Goal: Task Accomplishment & Management: Manage account settings

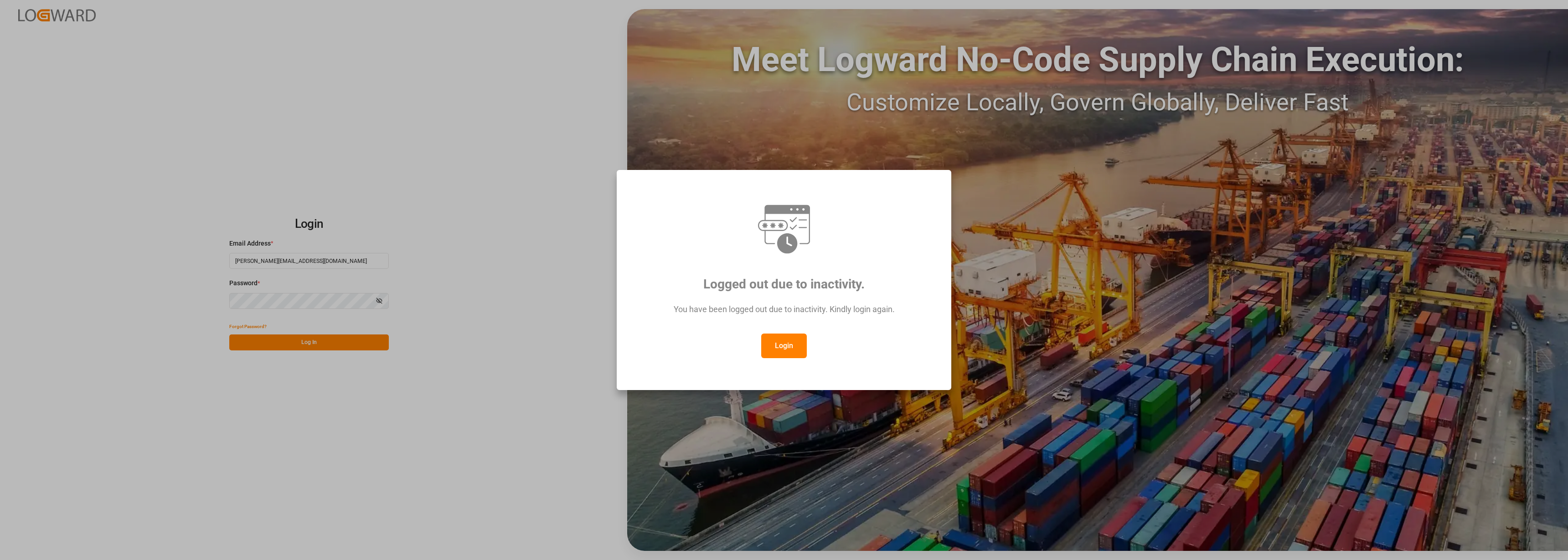
click at [777, 352] on button "Login" at bounding box center [784, 346] width 46 height 24
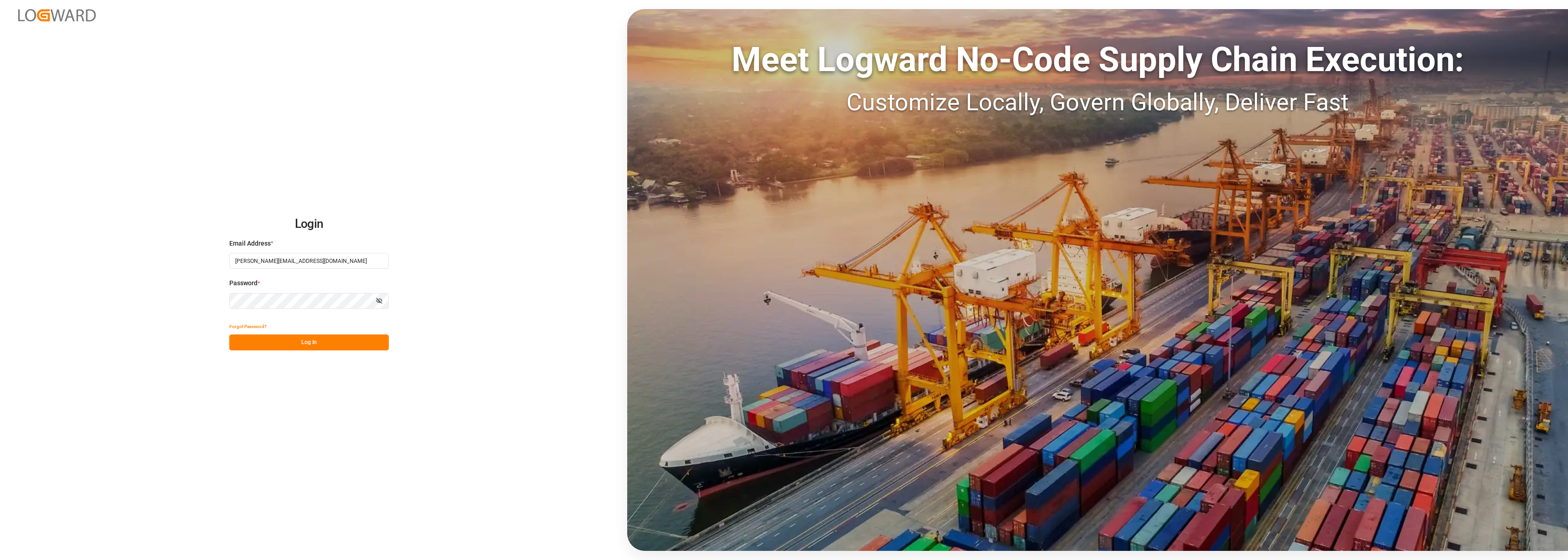
click at [312, 348] on button "Log In" at bounding box center [309, 343] width 159 height 16
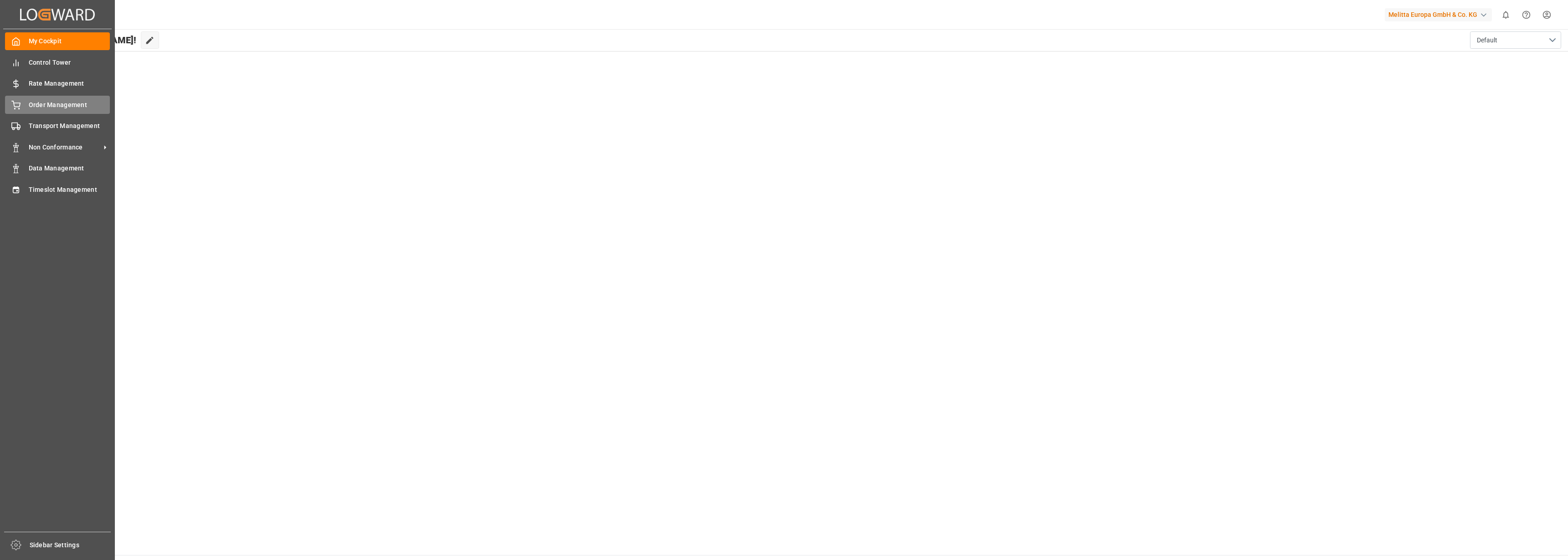
click at [41, 100] on span "Order Management" at bounding box center [69, 105] width 82 height 10
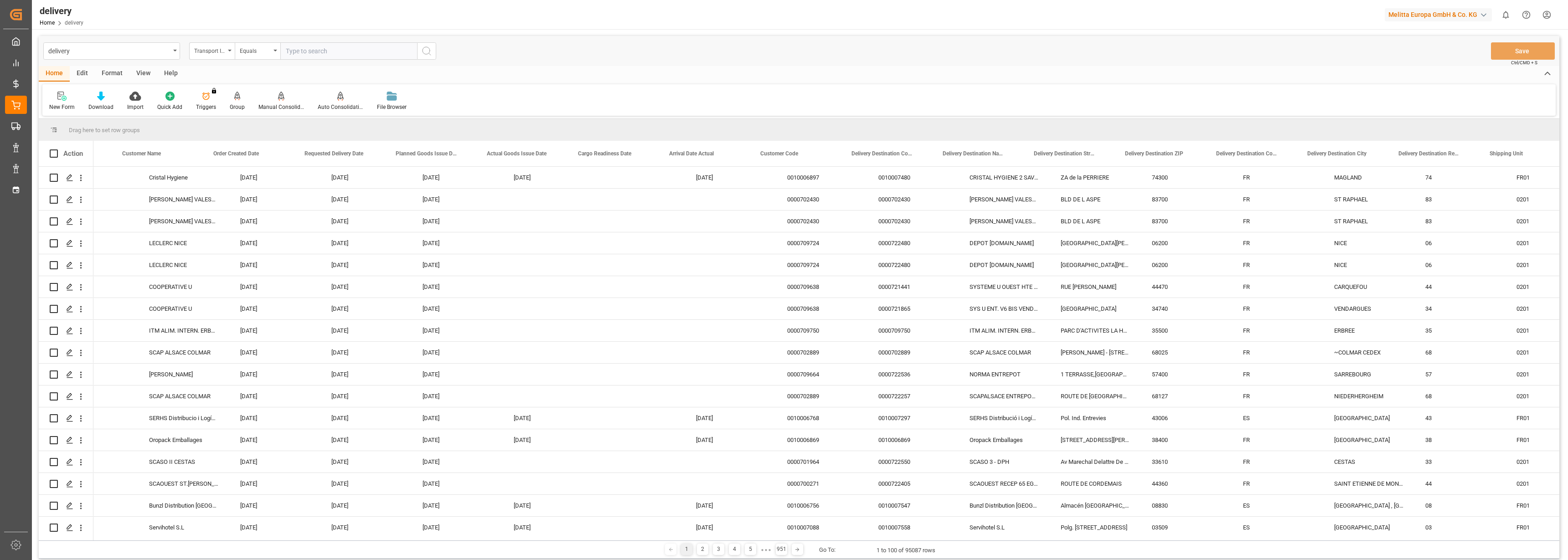
scroll to position [0, 472]
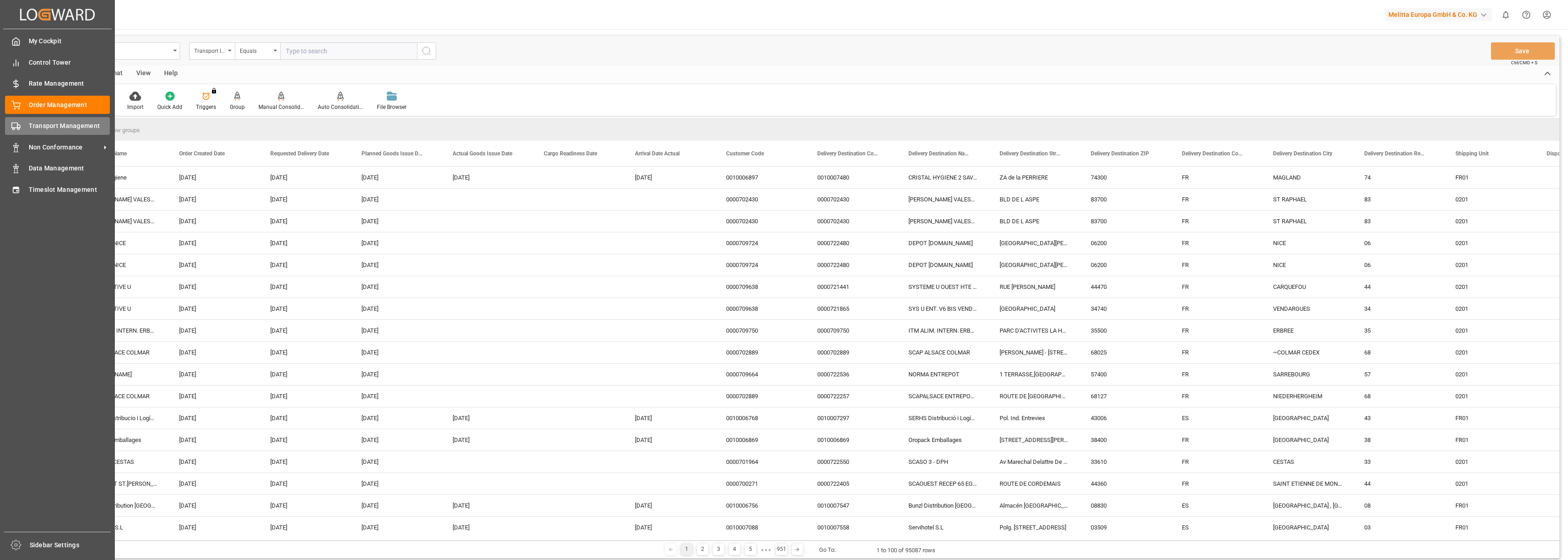
click at [29, 126] on span "Transport Management" at bounding box center [69, 126] width 82 height 10
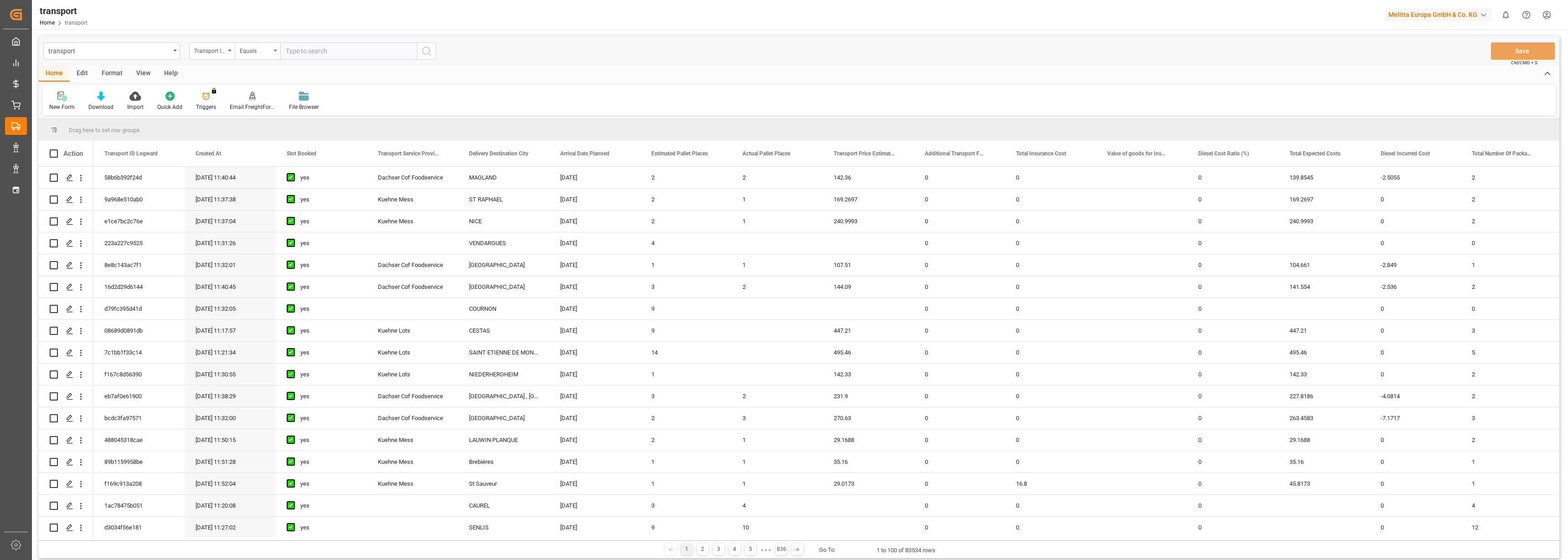
drag, startPoint x: 271, startPoint y: 537, endPoint x: 292, endPoint y: 540, distance: 21.2
click at [292, 540] on div at bounding box center [825, 539] width 1463 height 3
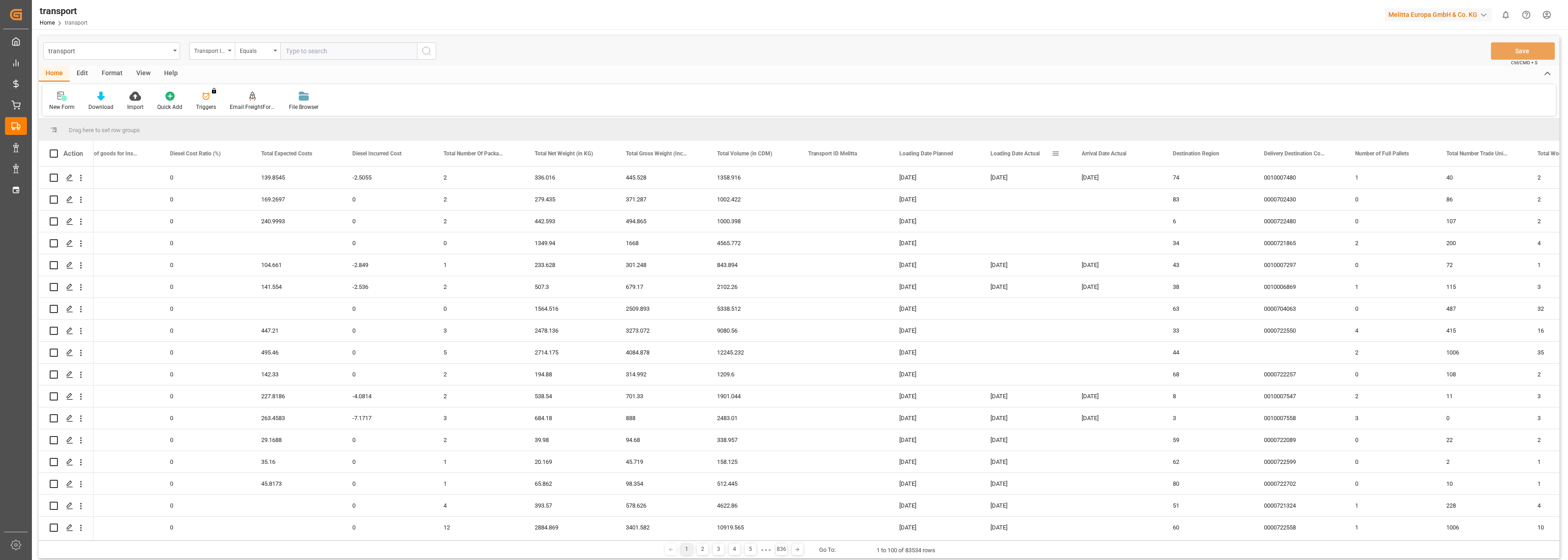
click at [1055, 151] on span at bounding box center [1055, 153] width 8 height 8
click at [1107, 158] on span "filter" at bounding box center [1108, 155] width 8 height 8
click at [1139, 176] on span "Filtering operator" at bounding box center [1137, 180] width 8 height 8
click at [1076, 239] on span "In range" at bounding box center [1065, 238] width 21 height 7
click at [1136, 201] on input "date" at bounding box center [1097, 203] width 89 height 18
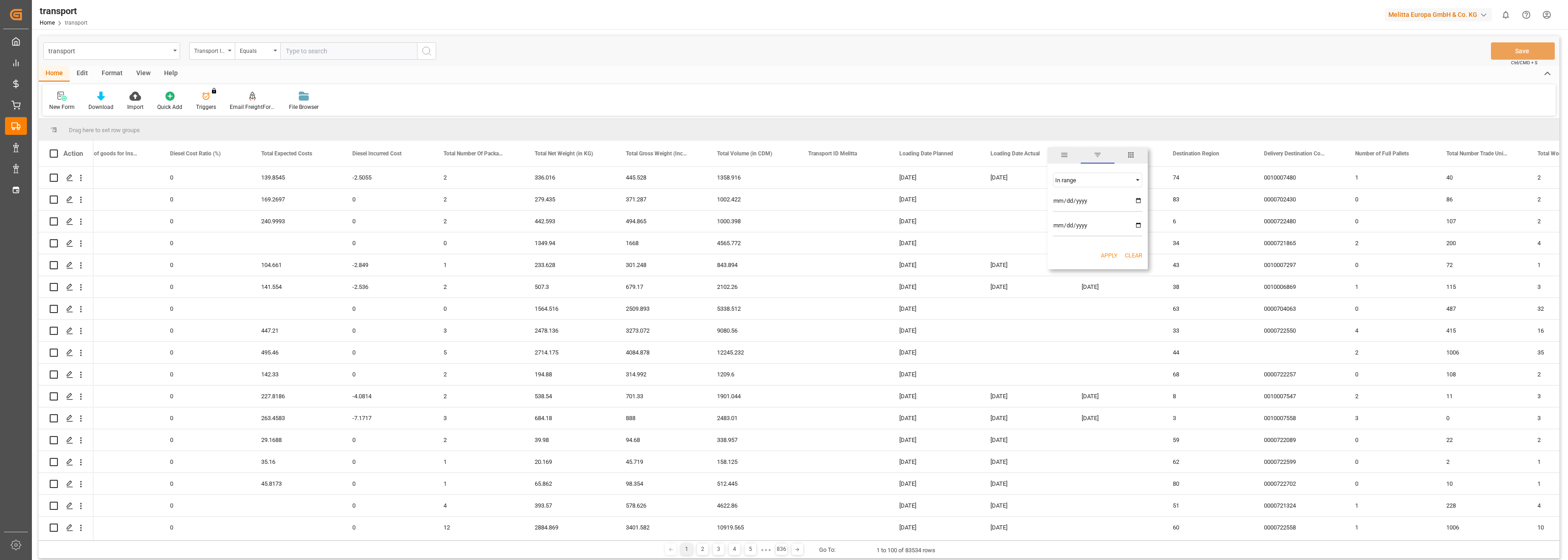
type input "[DATE]"
click at [1137, 225] on input "date" at bounding box center [1097, 228] width 89 height 18
type input "[DATE]"
click at [1102, 252] on button "Apply" at bounding box center [1109, 256] width 17 height 9
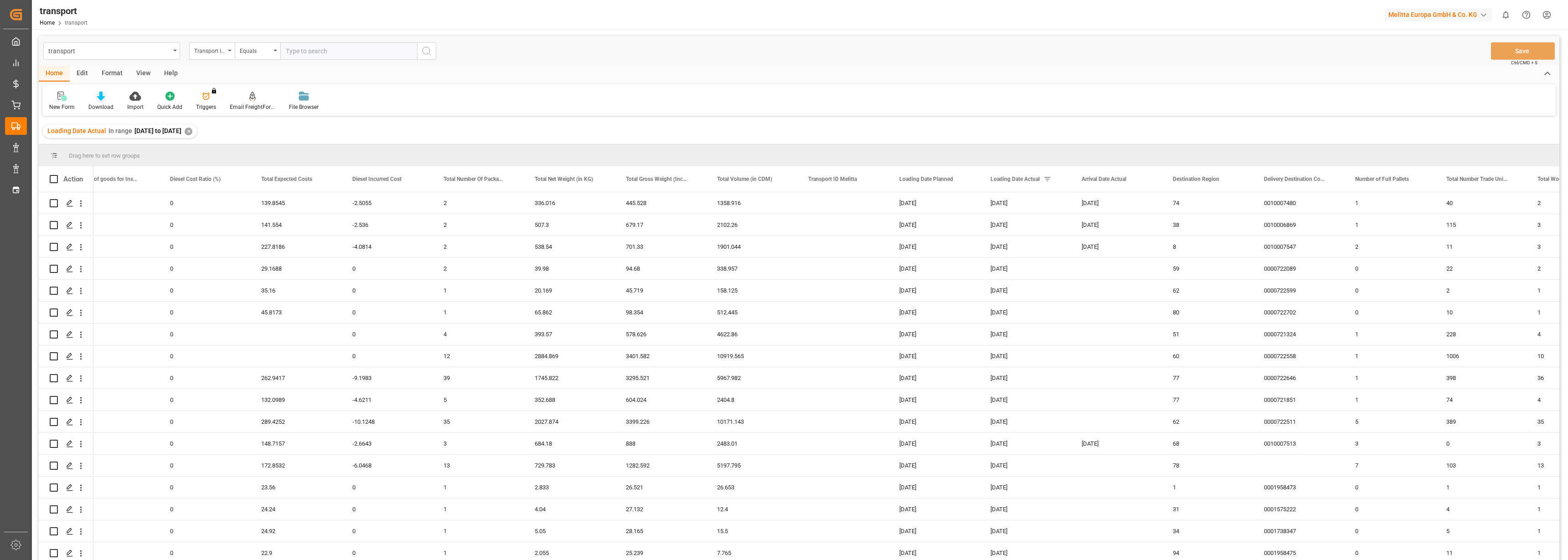
click at [99, 102] on div "Download" at bounding box center [101, 101] width 39 height 20
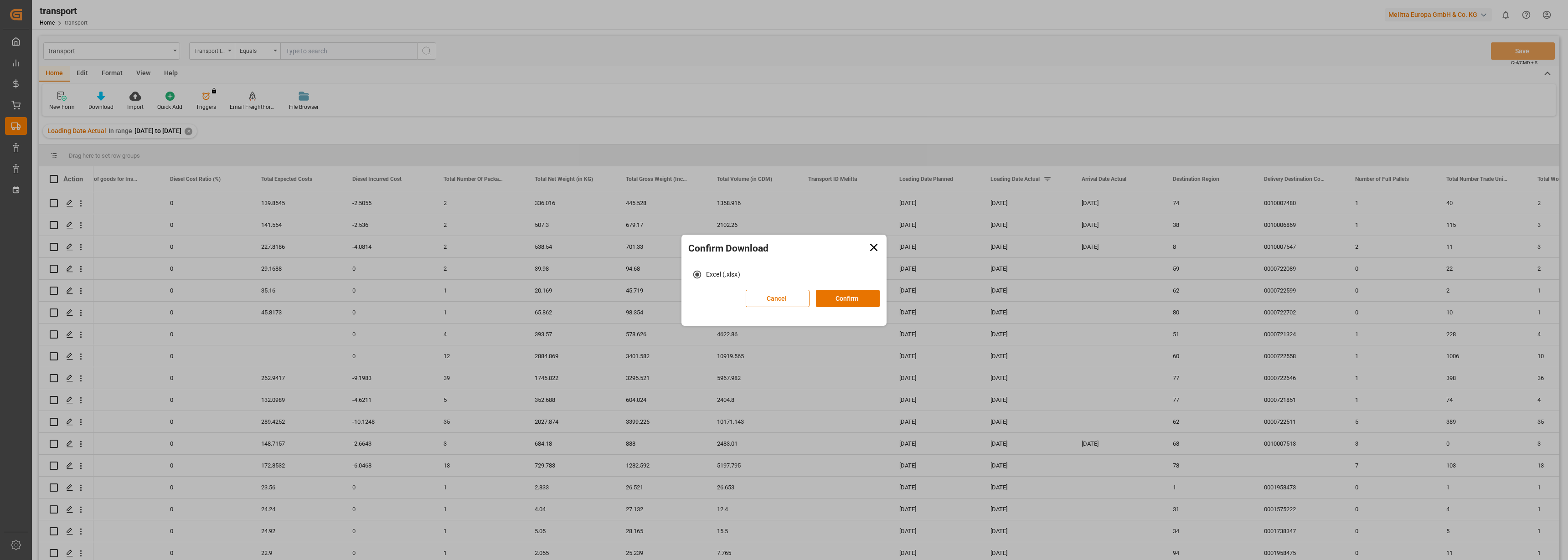
drag, startPoint x: 843, startPoint y: 294, endPoint x: 841, endPoint y: 288, distance: 6.3
click at [843, 293] on button "Confirm" at bounding box center [847, 298] width 64 height 17
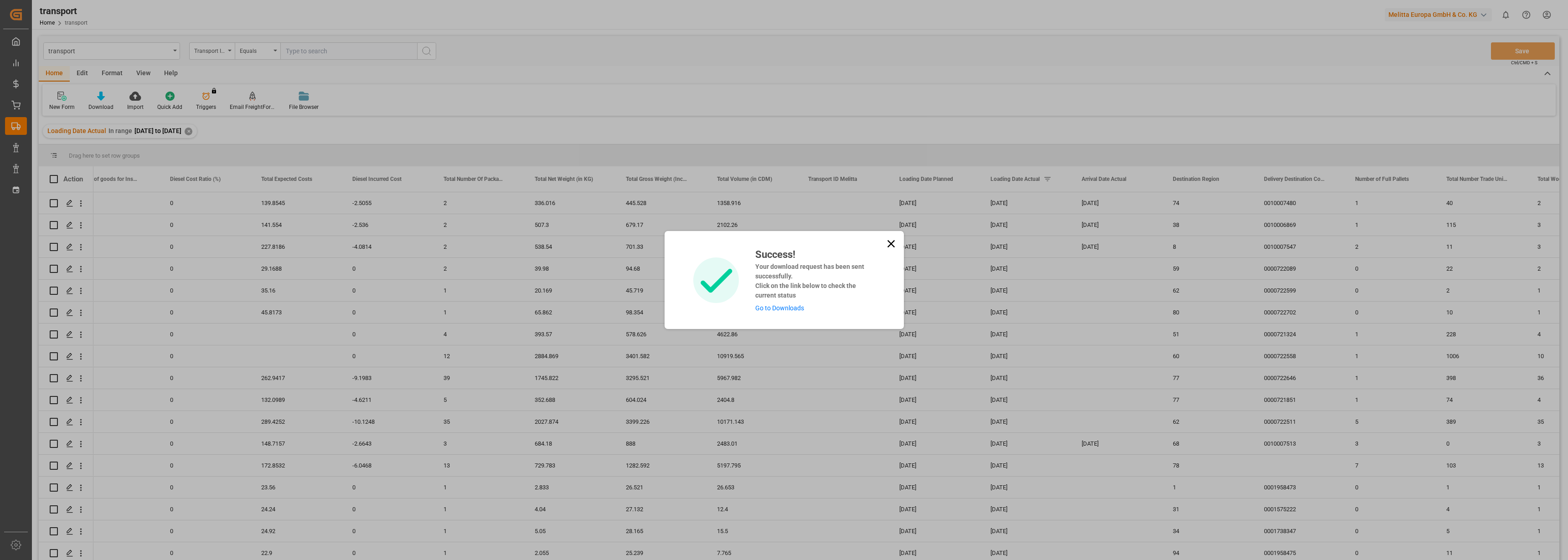
click at [791, 302] on div "Success! Your download request has been sent successfully. Click on the link be…" at bounding box center [811, 280] width 126 height 66
click at [788, 307] on link "Go to Downloads" at bounding box center [780, 308] width 49 height 7
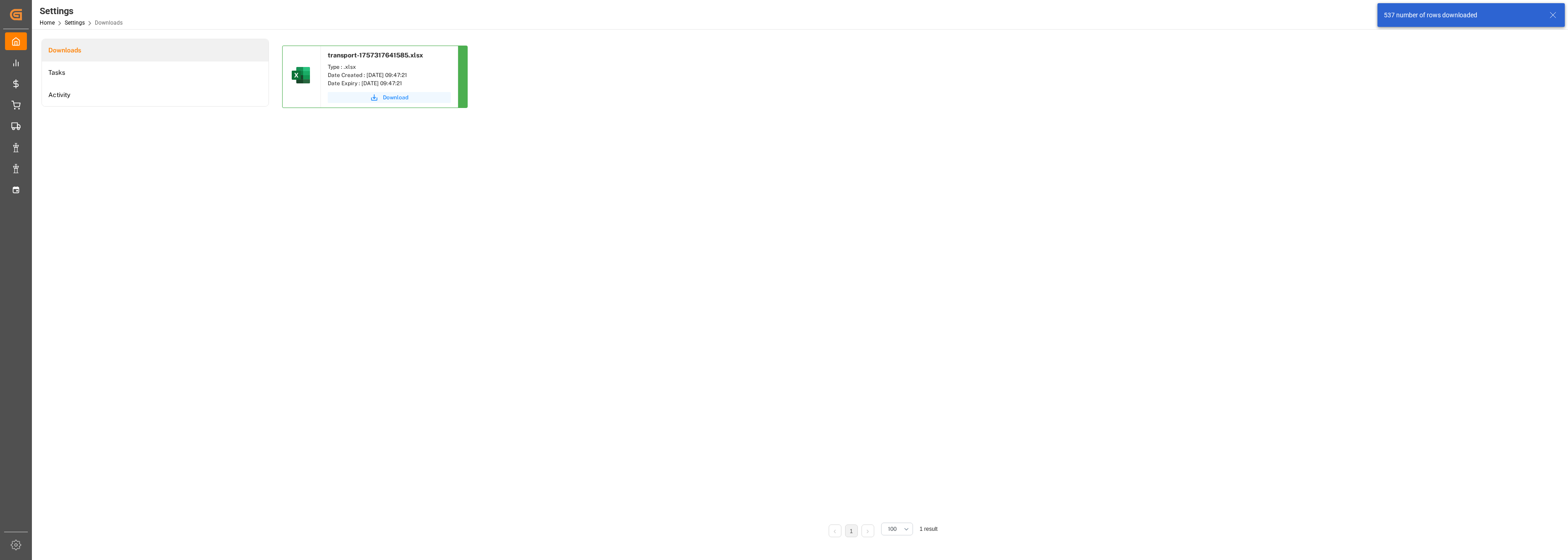
click at [391, 97] on span "Download" at bounding box center [396, 97] width 26 height 8
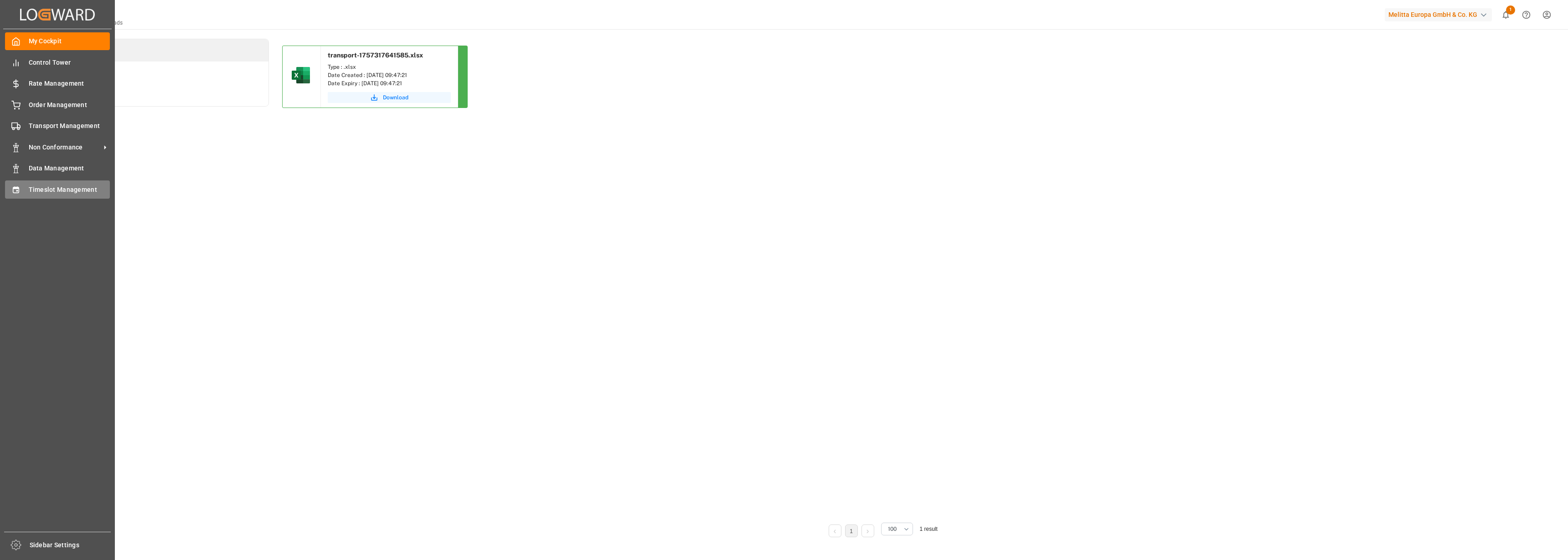
click at [20, 189] on icon at bounding box center [16, 190] width 9 height 9
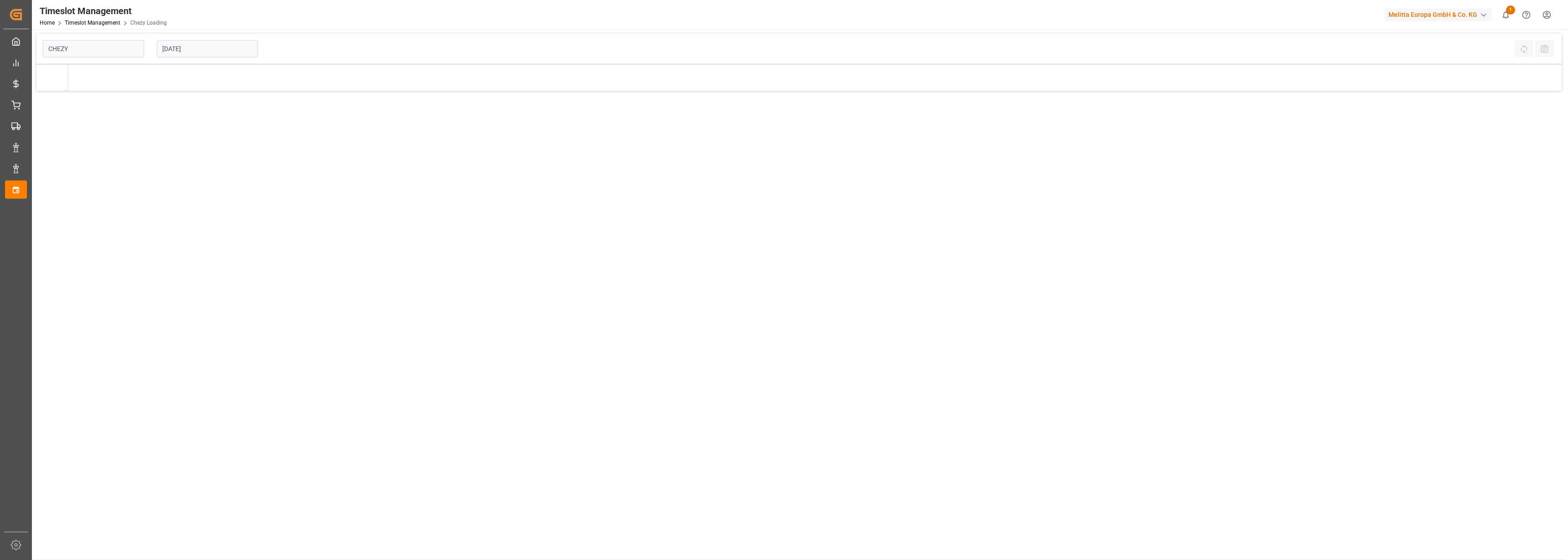
type input "Chezy Loading"
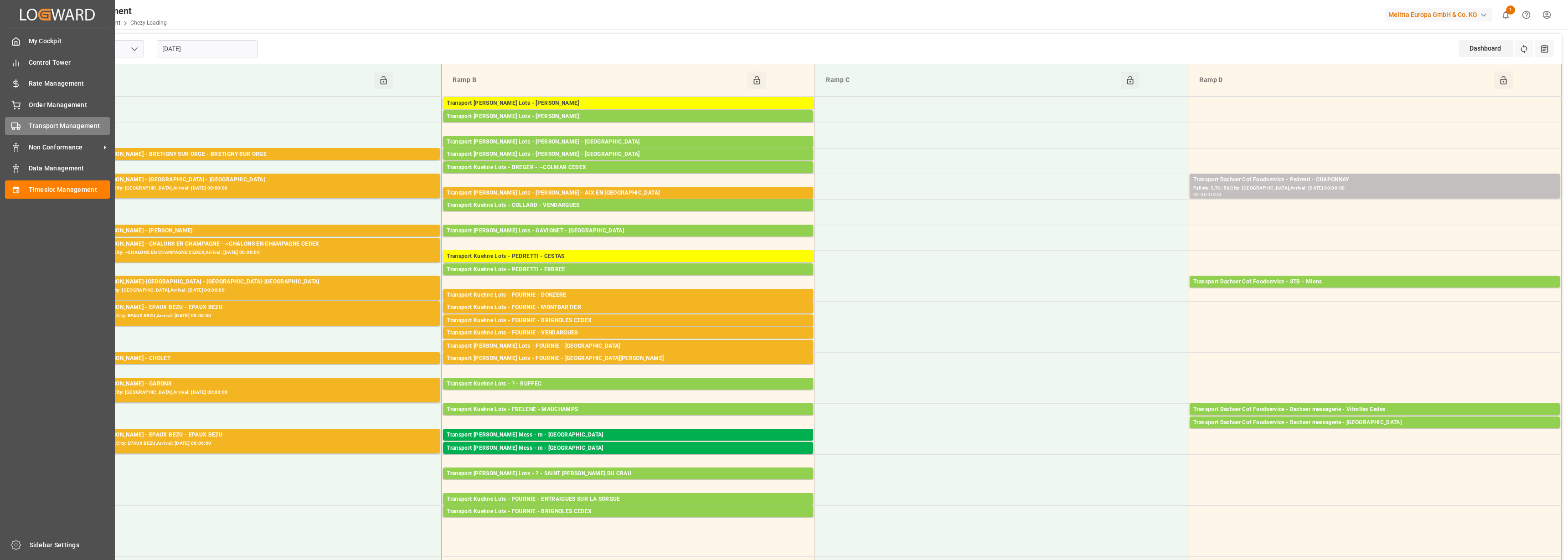
click at [38, 127] on span "Transport Management" at bounding box center [69, 126] width 82 height 10
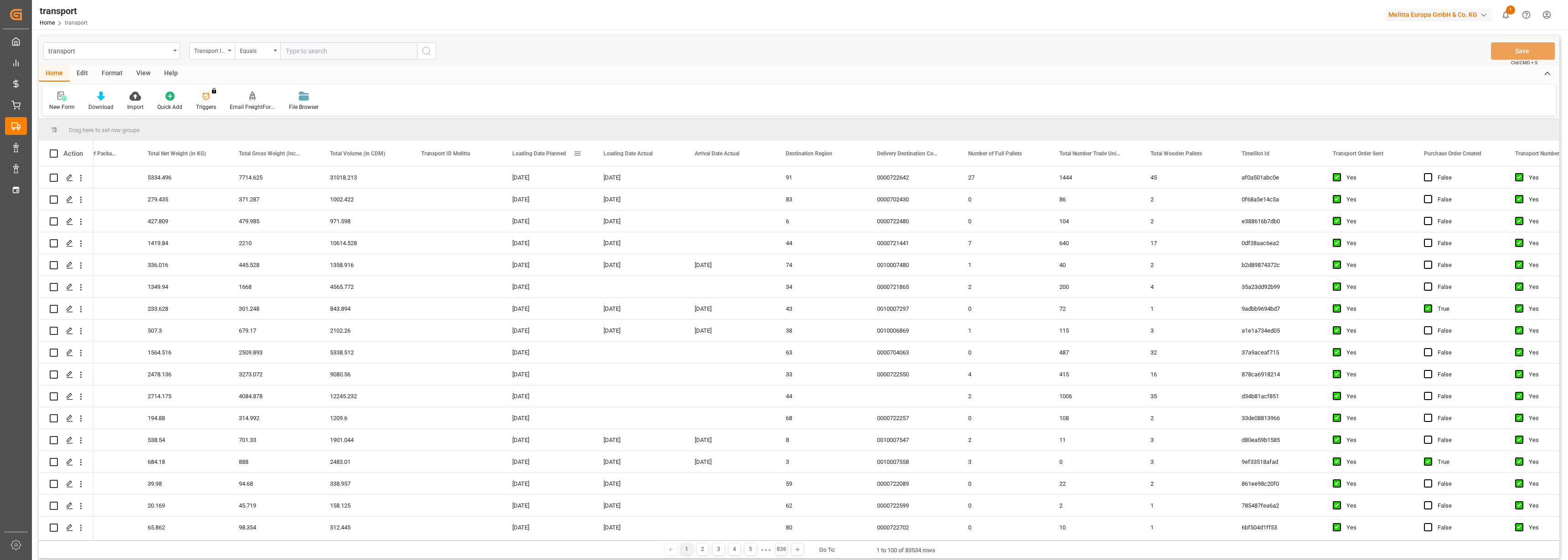
click at [561, 149] on div "Loading Date Planned" at bounding box center [543, 153] width 61 height 26
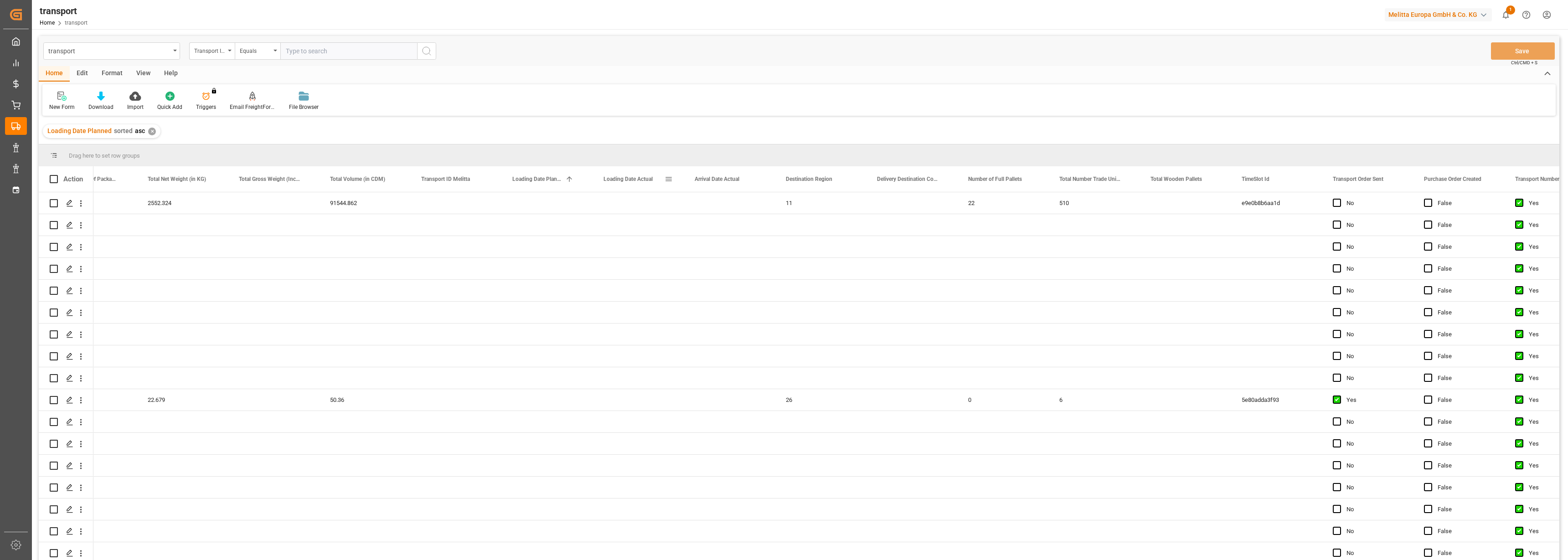
click at [667, 179] on span at bounding box center [668, 179] width 8 height 8
click at [723, 182] on span "filter" at bounding box center [721, 180] width 8 height 8
click at [752, 204] on span "Filtering operator" at bounding box center [751, 205] width 8 height 8
click at [692, 262] on div "In range" at bounding box center [710, 264] width 89 height 15
click at [751, 228] on input "date" at bounding box center [710, 228] width 89 height 18
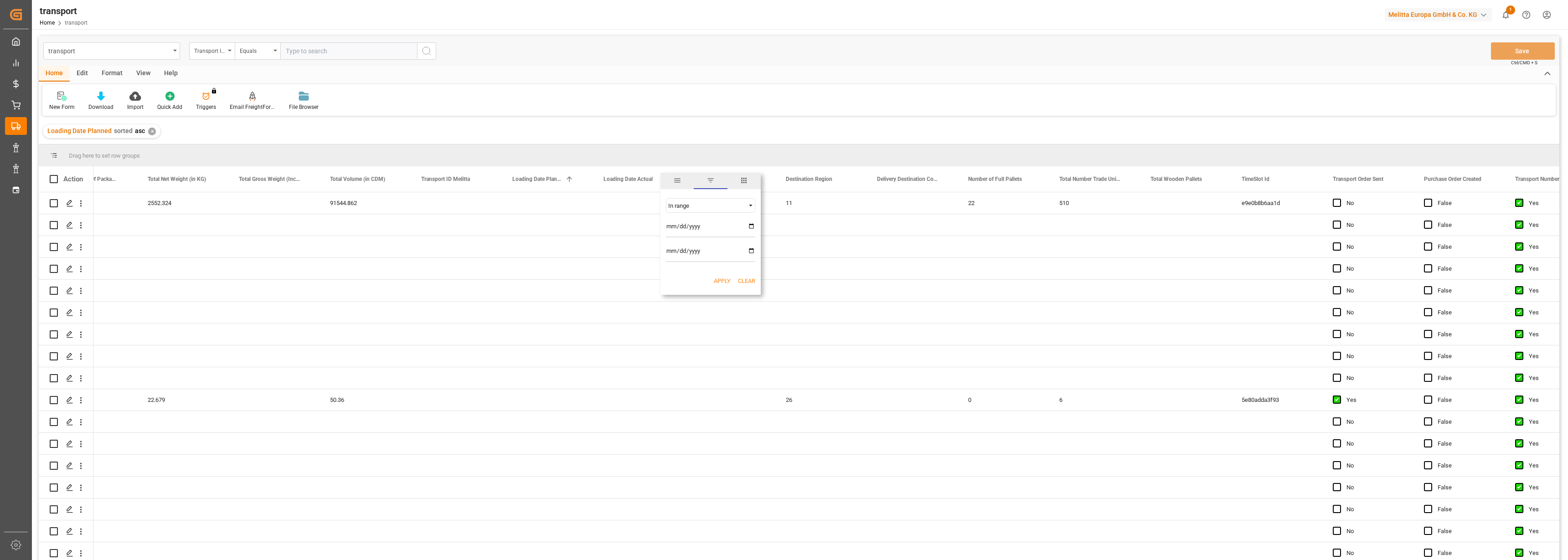
type input "[DATE]"
click at [751, 250] on input "date" at bounding box center [710, 253] width 89 height 18
type input "[DATE]"
click at [721, 279] on button "Apply" at bounding box center [723, 281] width 17 height 9
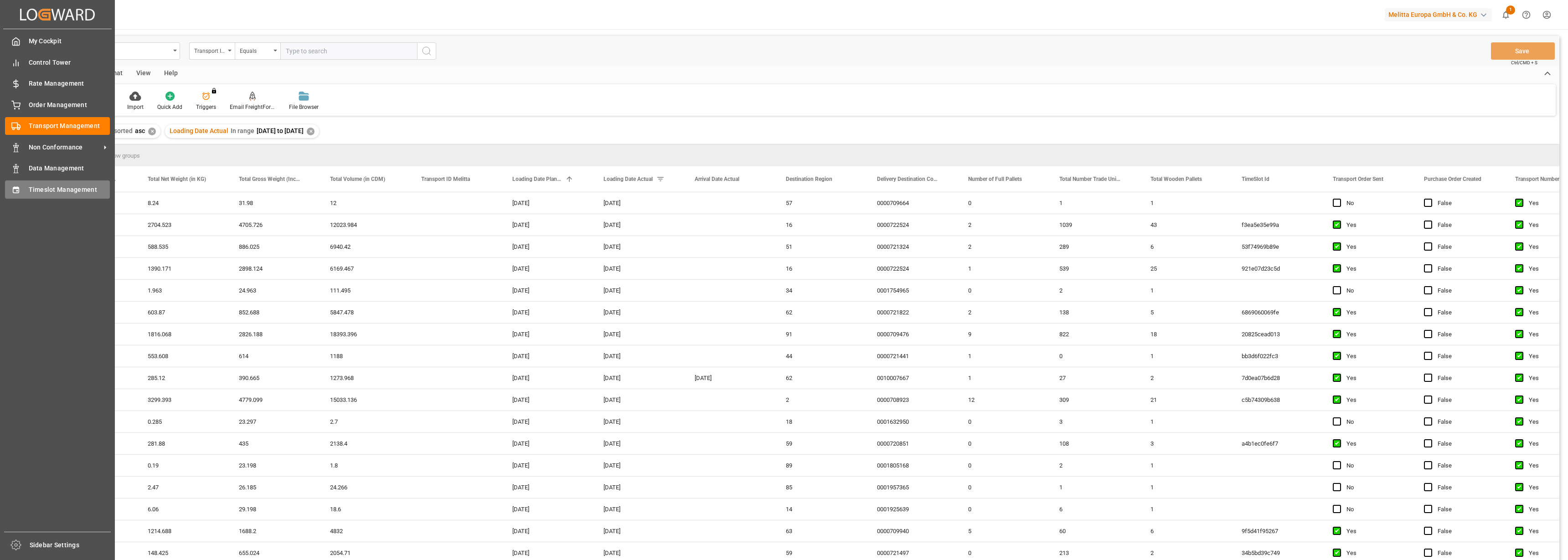
click at [18, 191] on icon at bounding box center [16, 189] width 6 height 6
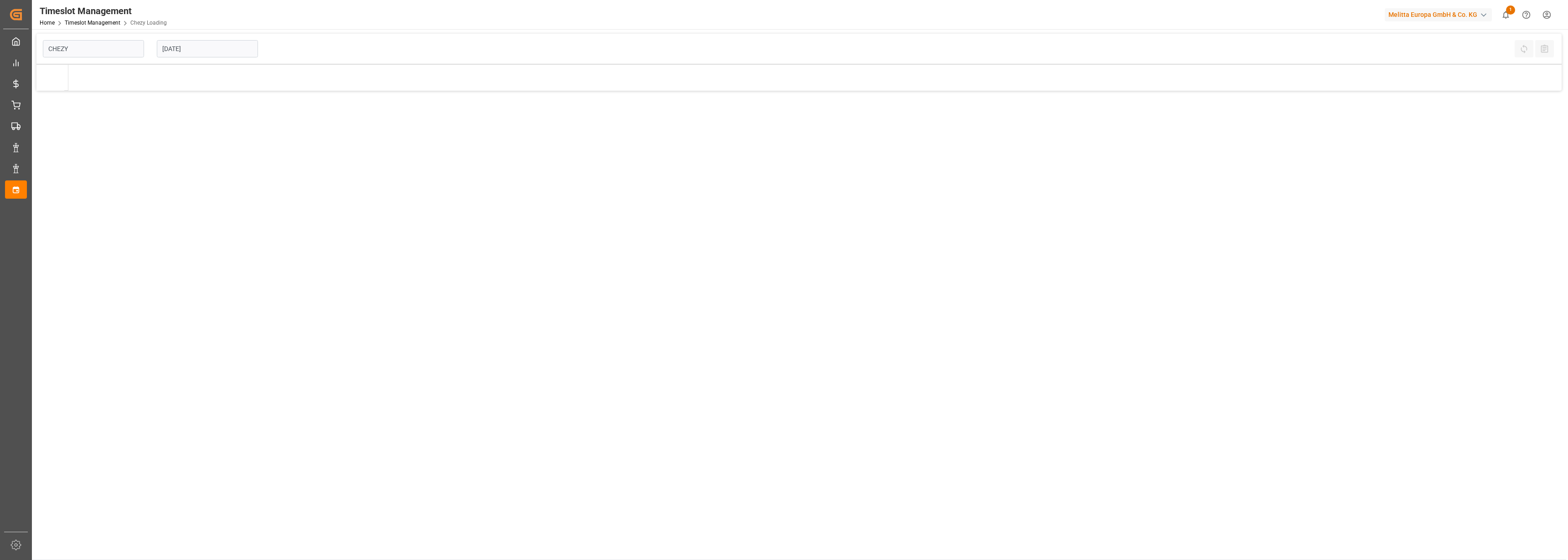
type input "Chezy Loading"
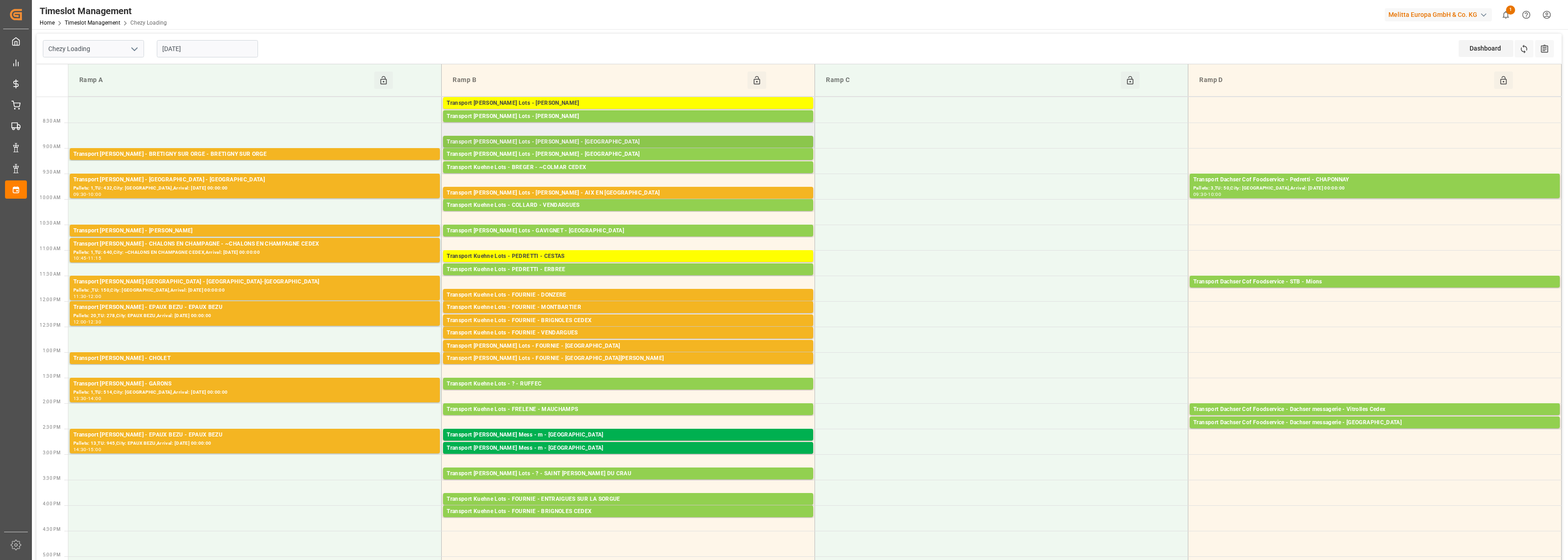
click at [740, 139] on div "Transport [PERSON_NAME] Lots - [PERSON_NAME] - [GEOGRAPHIC_DATA]" at bounding box center [628, 142] width 363 height 9
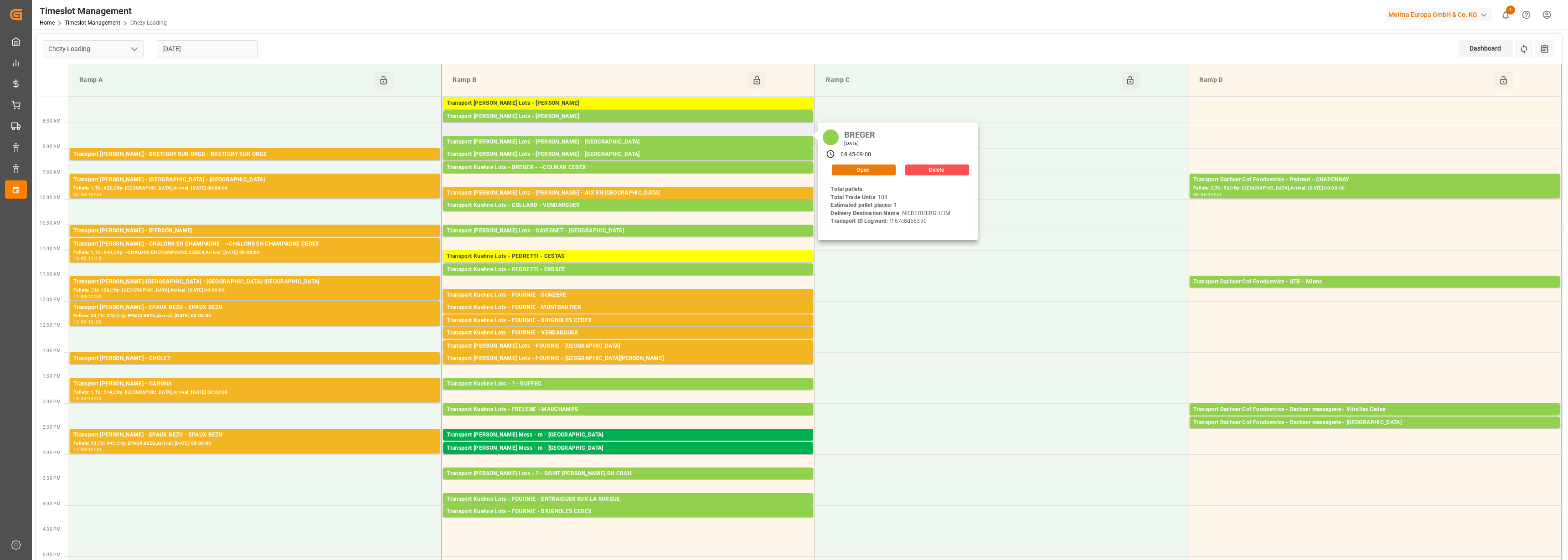
click at [880, 170] on button "Open" at bounding box center [864, 170] width 64 height 11
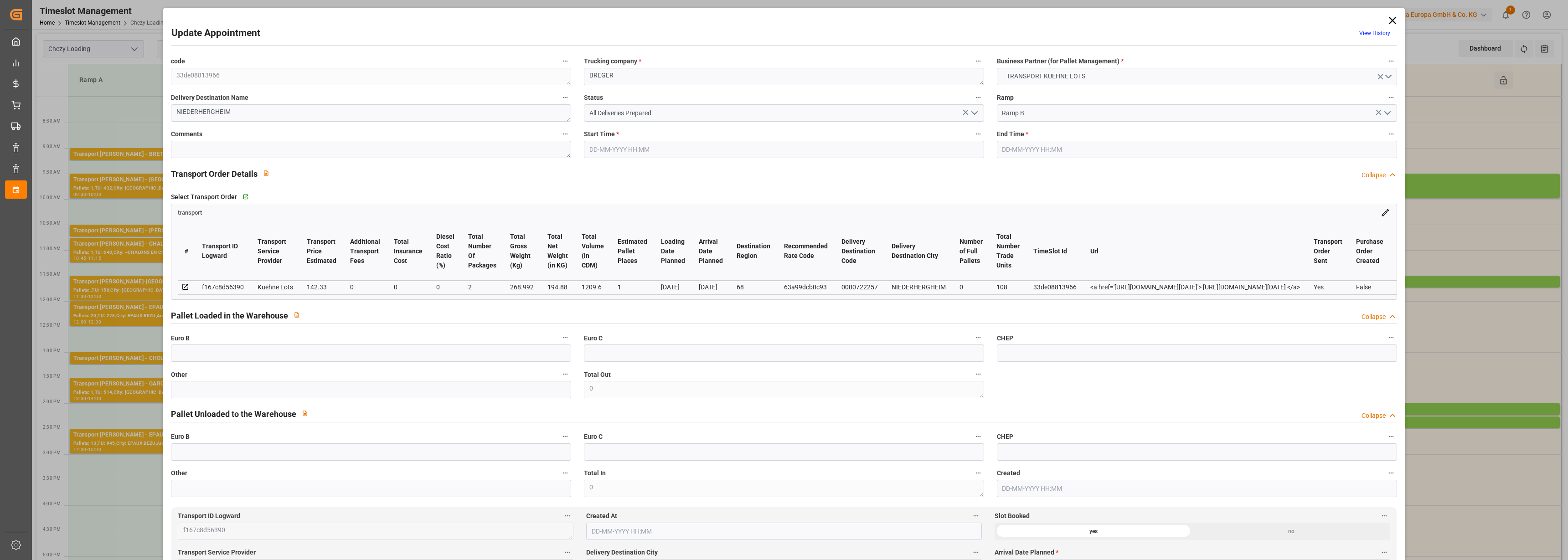
type input "1"
type input "142.33"
type input "0"
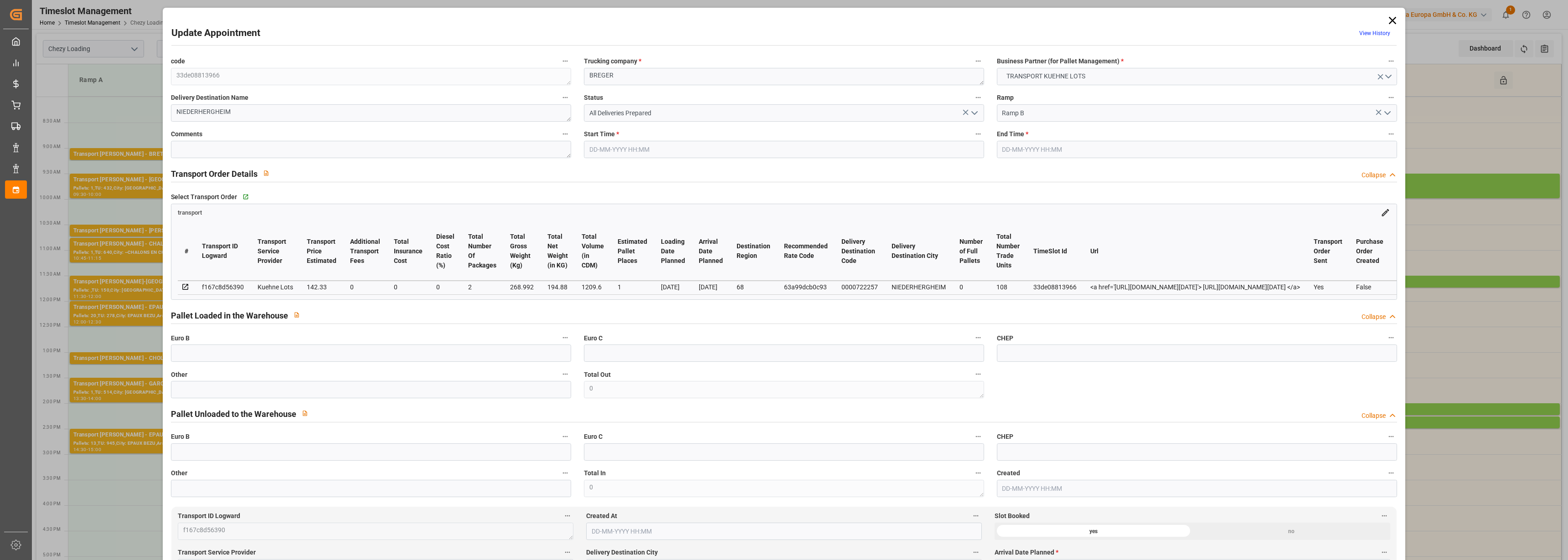
type input "142.33"
type input "0"
type input "2"
type input "194.88"
type input "314.992"
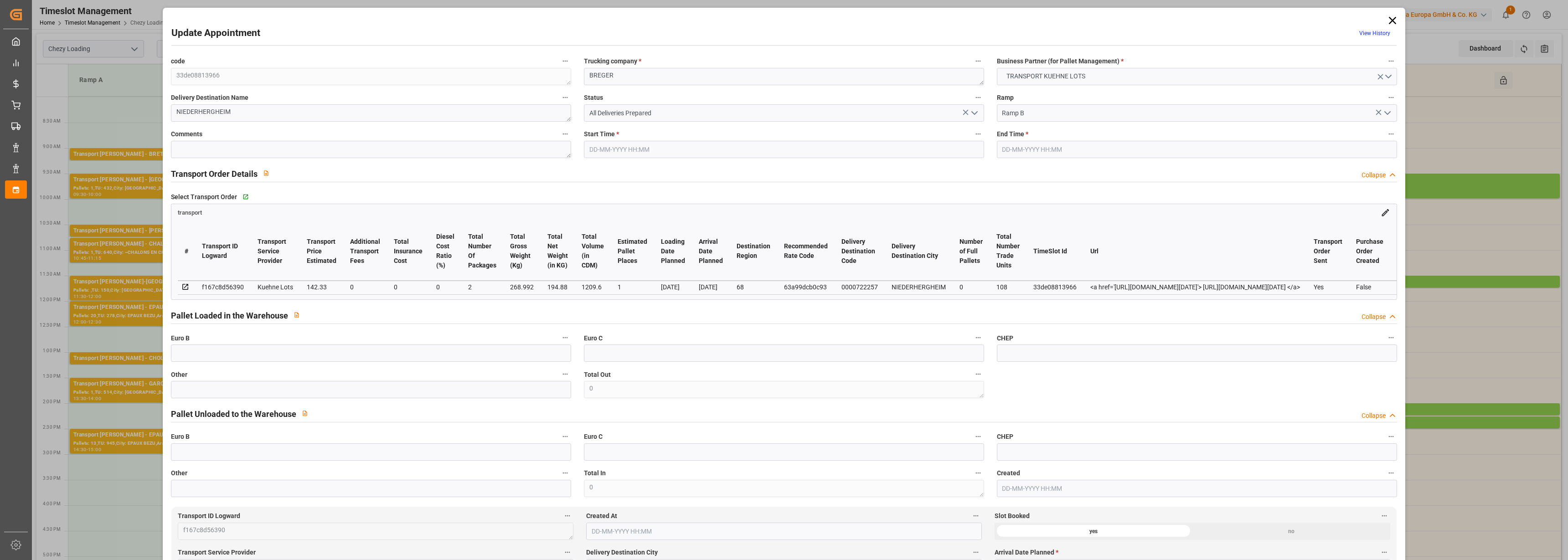
type input "1209.6"
type input "68"
type input "0"
type input "108"
type input "2"
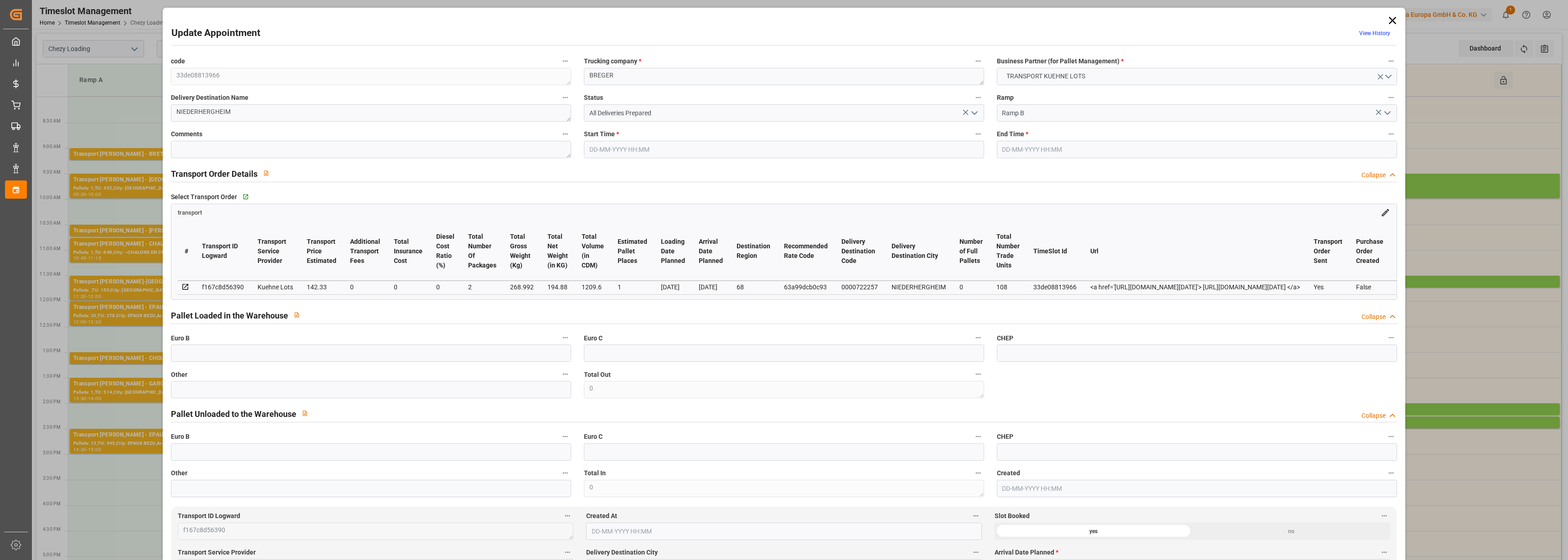
type input "101"
type input "268.992"
type input "0"
type input "4710.8598"
type input "0"
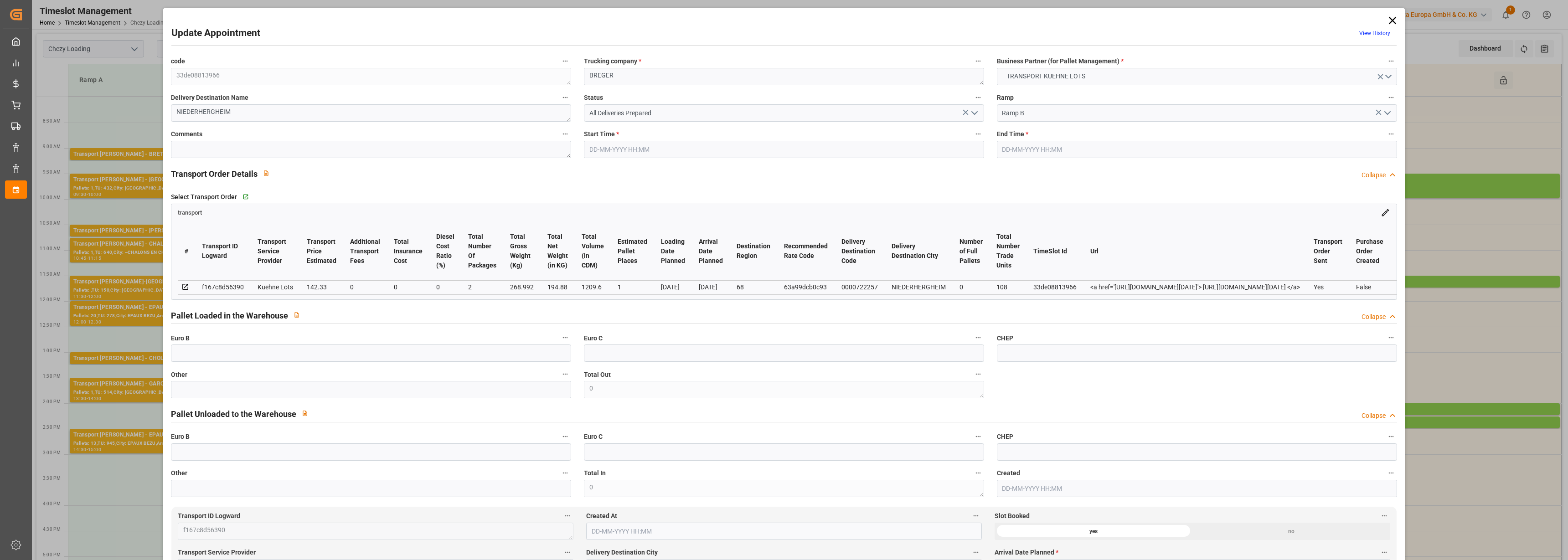
type input "0"
type input "21"
type input "35"
type input "[DATE] 08:45"
type input "[DATE] 09:00"
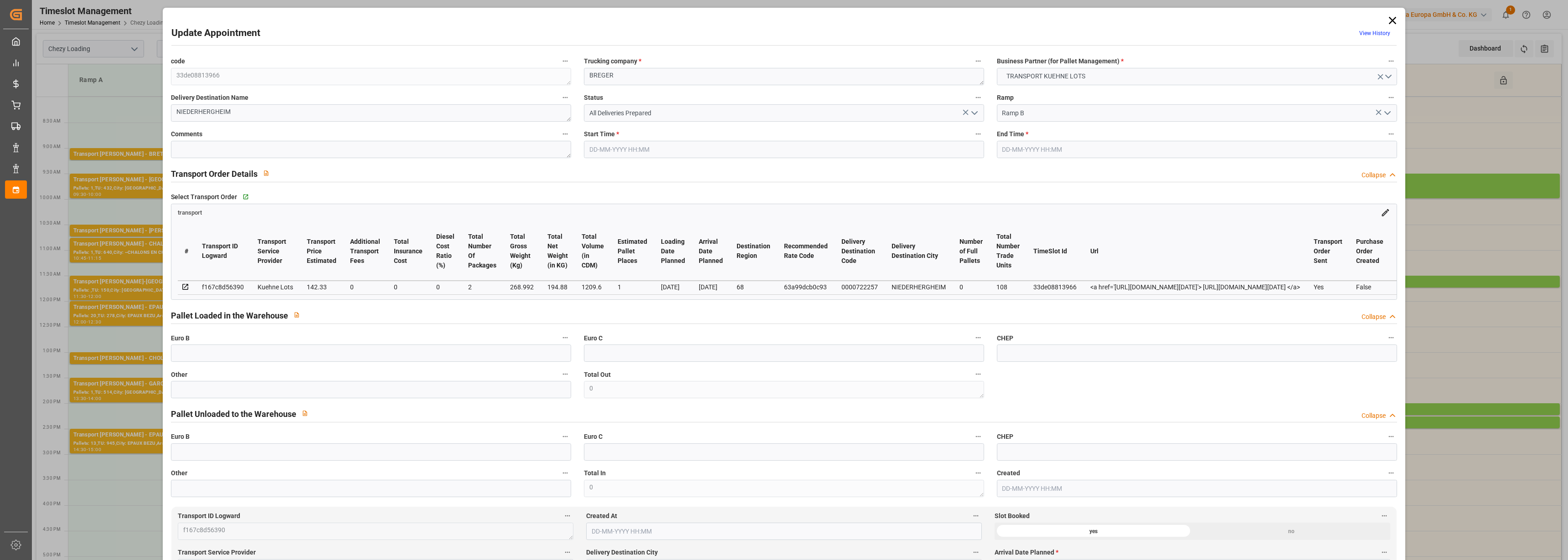
type input "[DATE] 12:56"
type input "[DATE] 11:30"
type input "[DATE]"
click at [973, 113] on icon "open menu" at bounding box center [975, 113] width 11 height 11
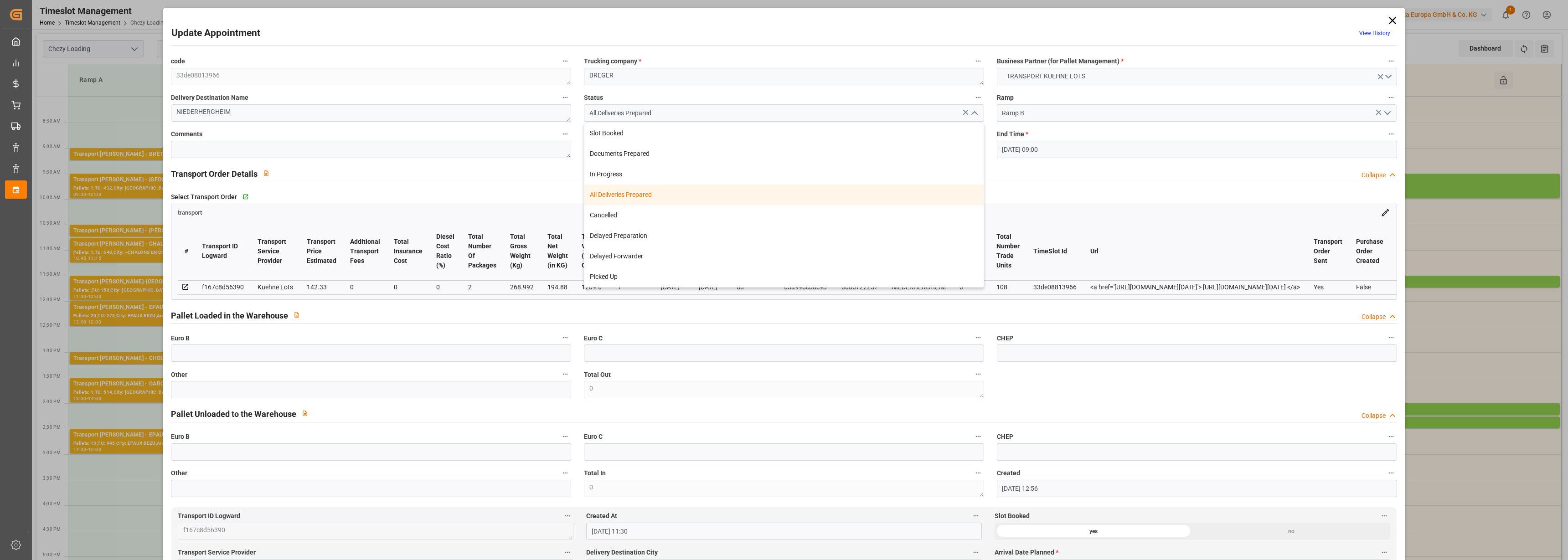
click at [1388, 17] on icon at bounding box center [1392, 21] width 7 height 7
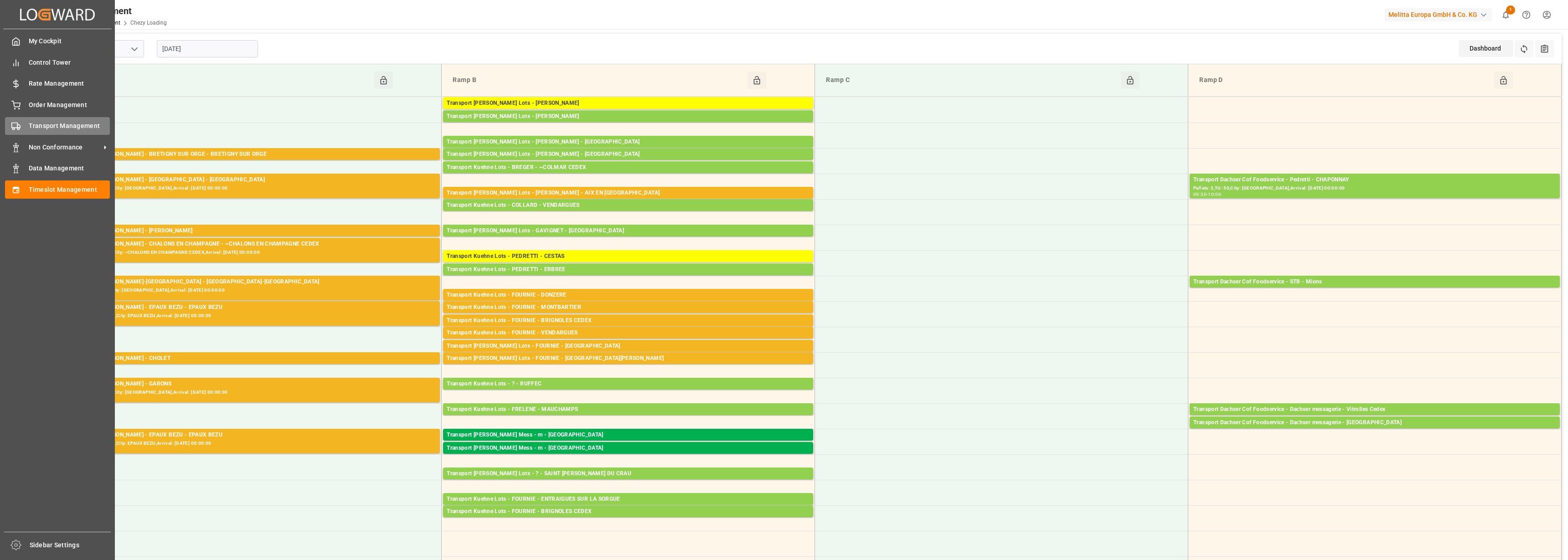
click at [19, 127] on icon at bounding box center [16, 126] width 9 height 9
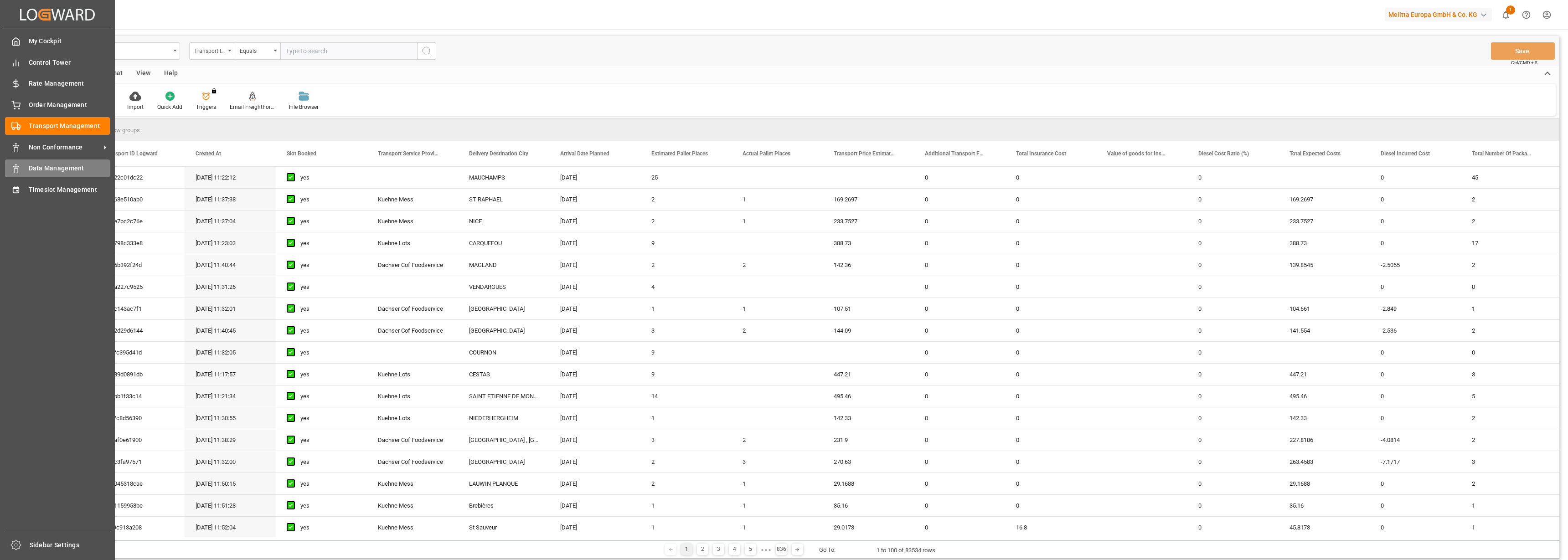
click at [29, 165] on span "Data Management" at bounding box center [69, 169] width 82 height 10
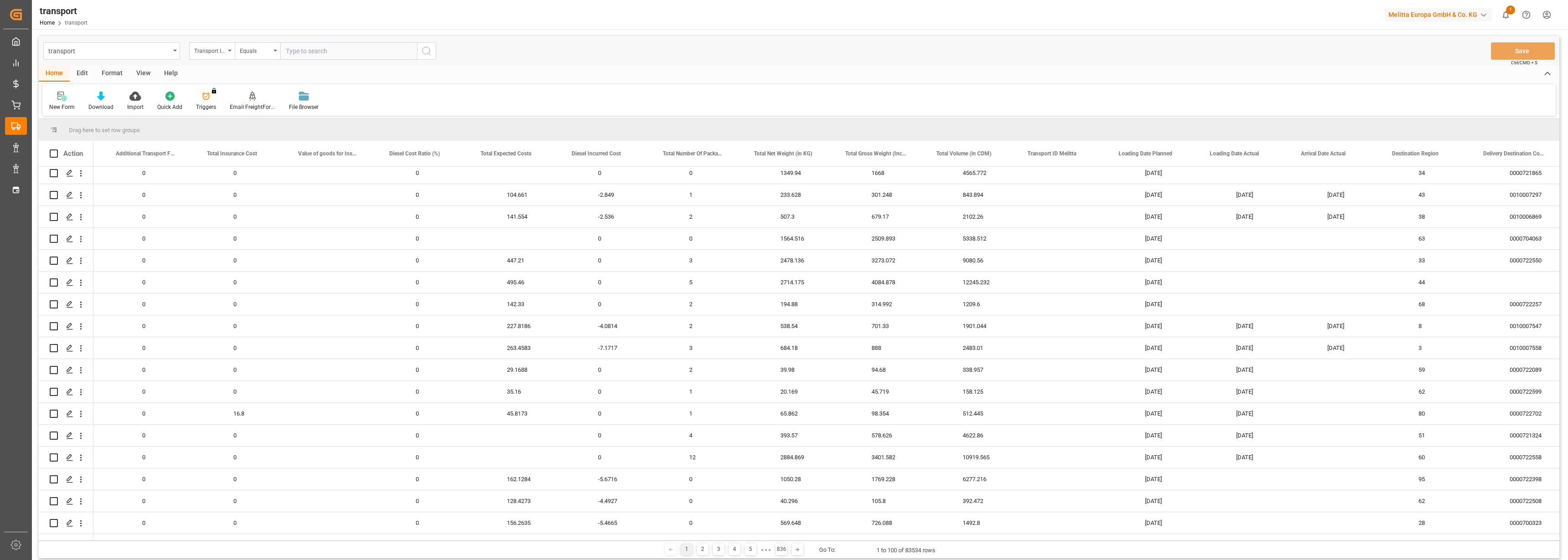
scroll to position [0, 810]
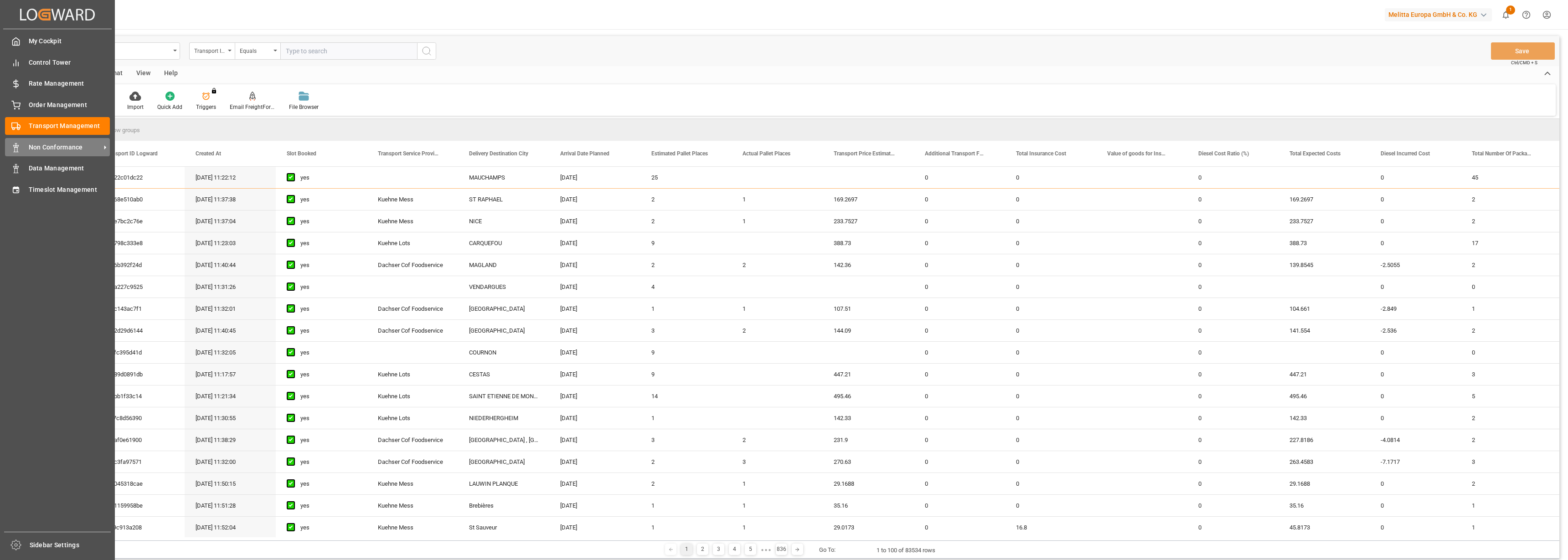
scroll to position [114, 0]
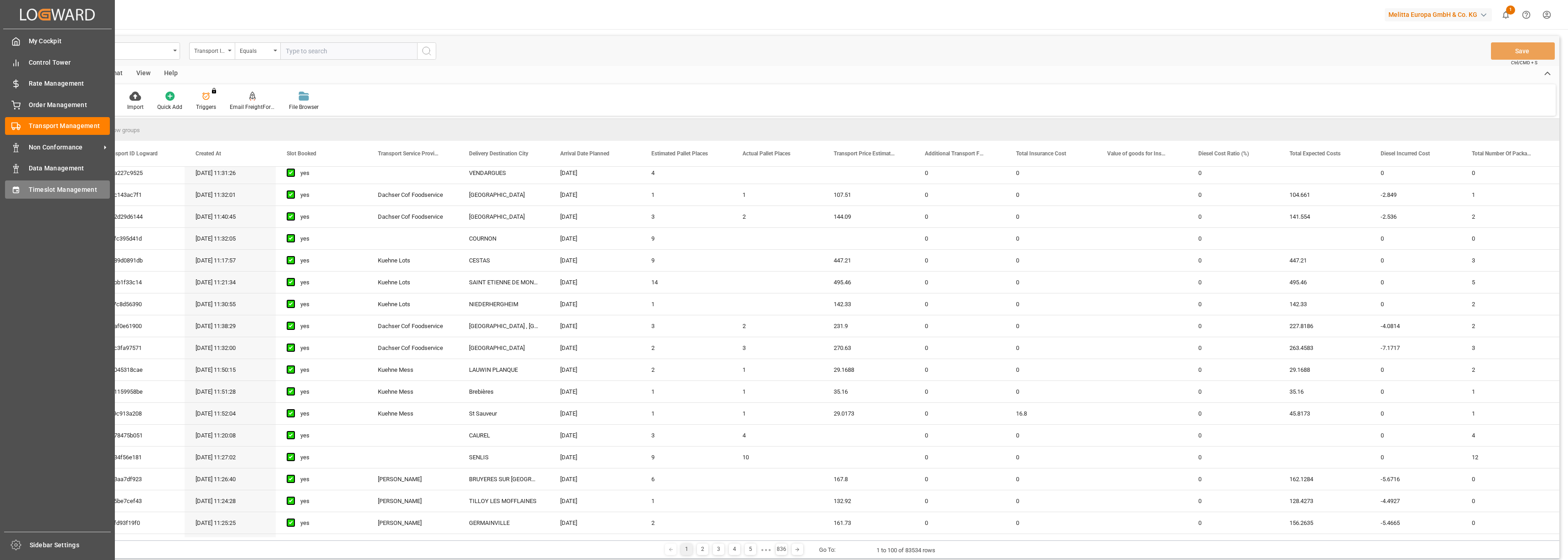
click at [41, 186] on span "Timeslot Management" at bounding box center [69, 190] width 82 height 10
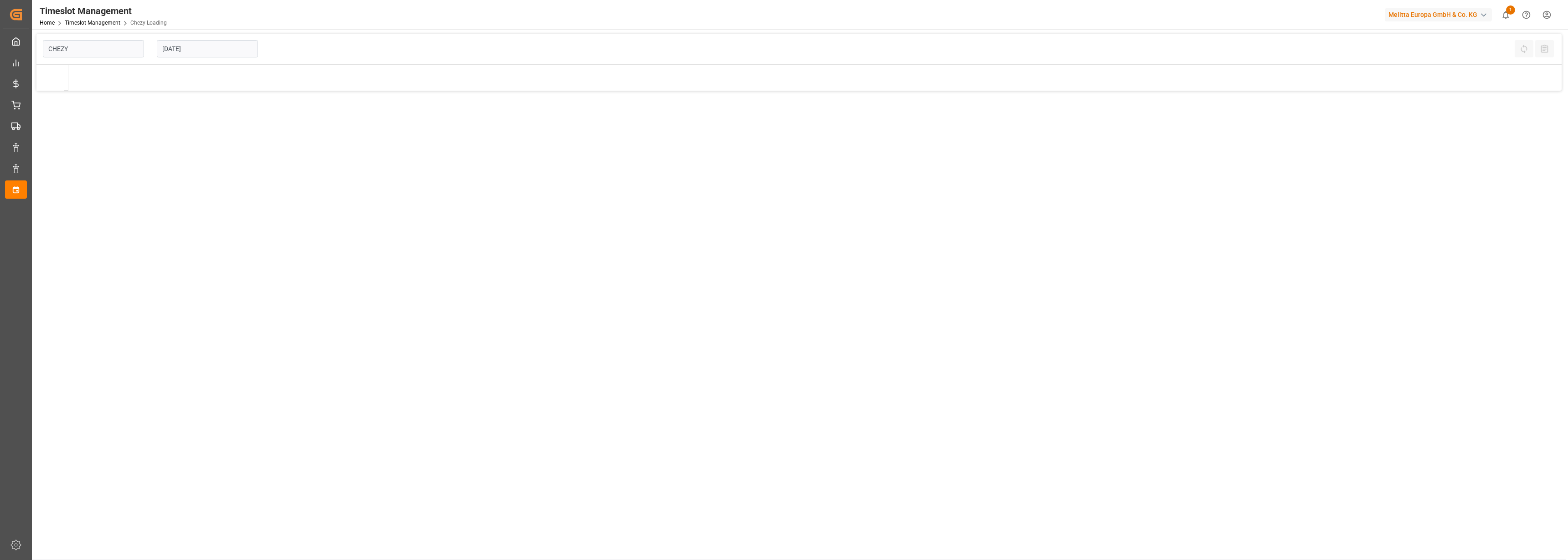
type input "Chezy Loading"
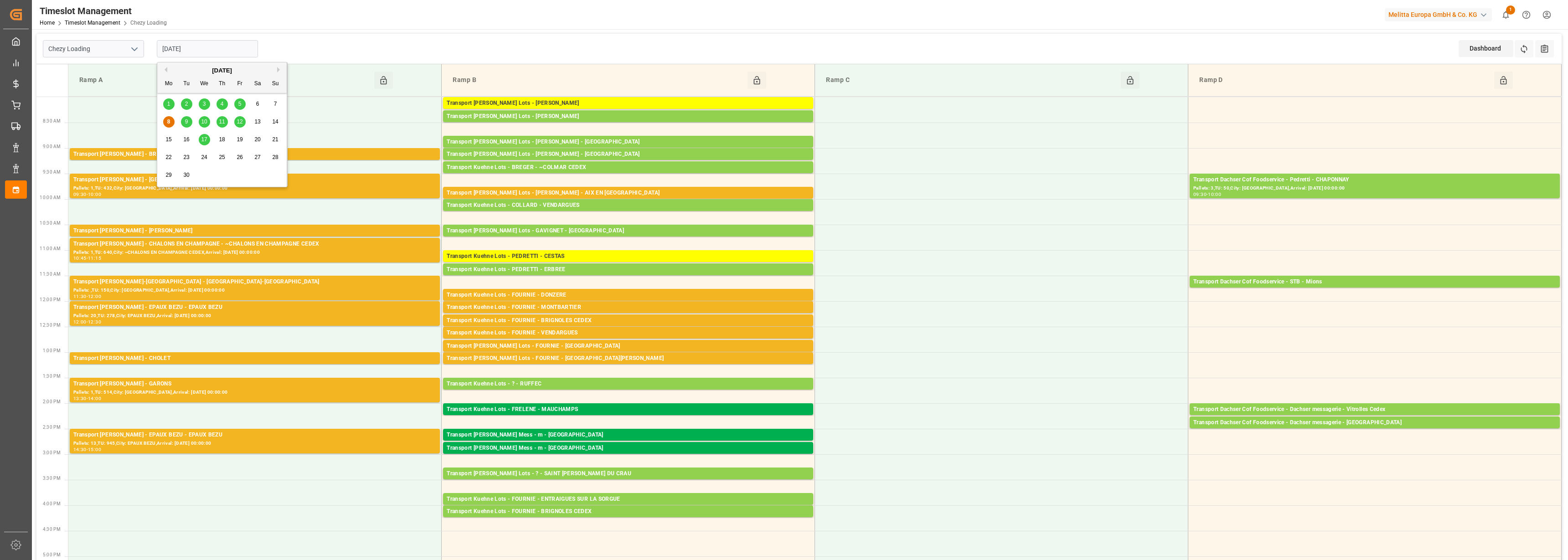
click at [170, 51] on input "[DATE]" at bounding box center [208, 49] width 101 height 17
click at [186, 124] on div "9" at bounding box center [186, 122] width 12 height 11
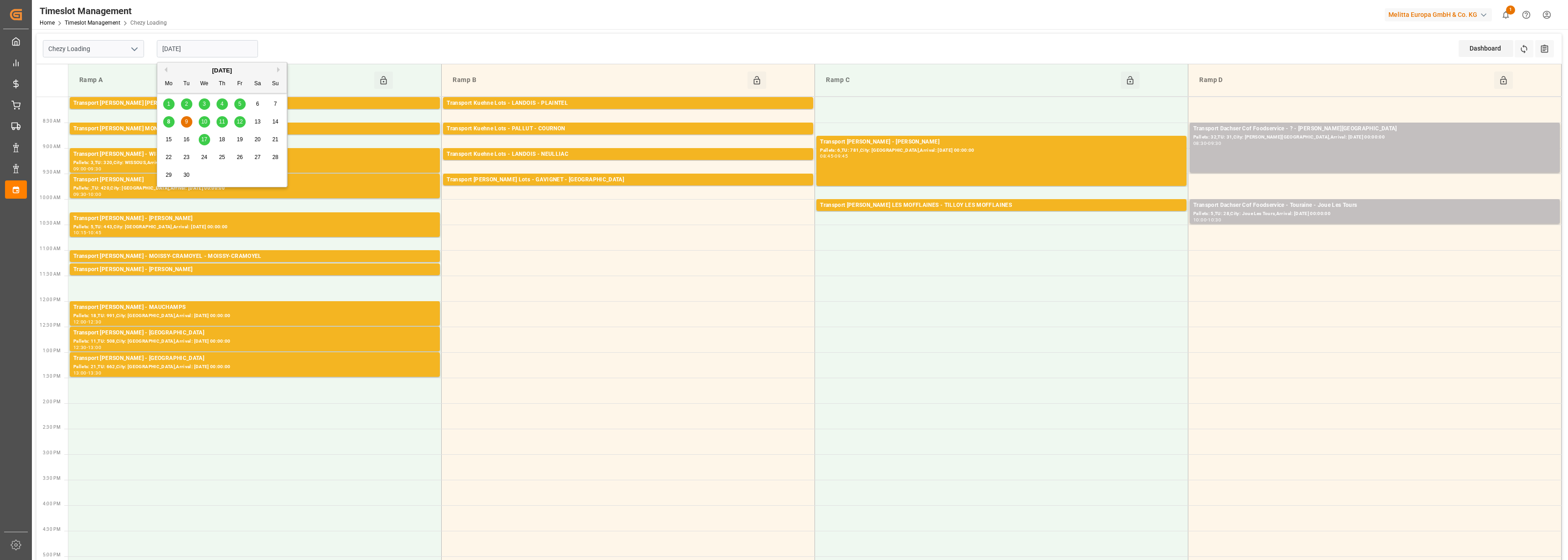
click at [170, 52] on input "[DATE]" at bounding box center [208, 49] width 101 height 17
click at [169, 121] on span "8" at bounding box center [169, 122] width 3 height 6
type input "[DATE]"
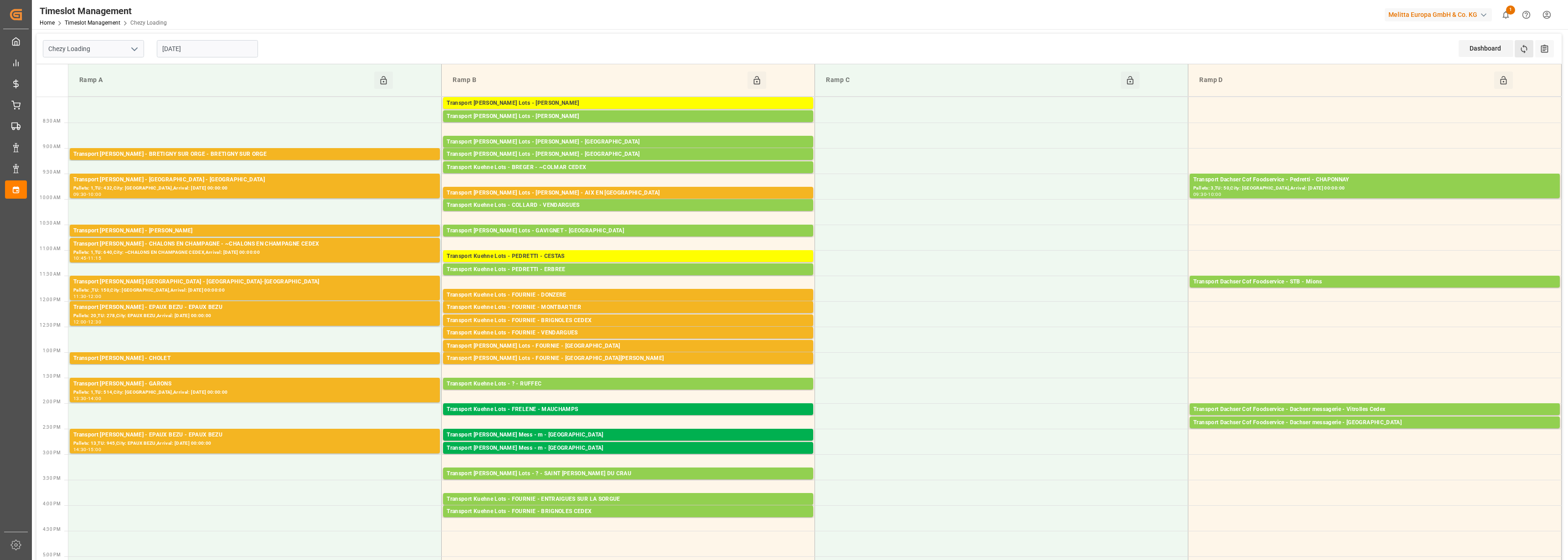
click at [1525, 41] on button "Refresh Time Slots" at bounding box center [1524, 49] width 19 height 17
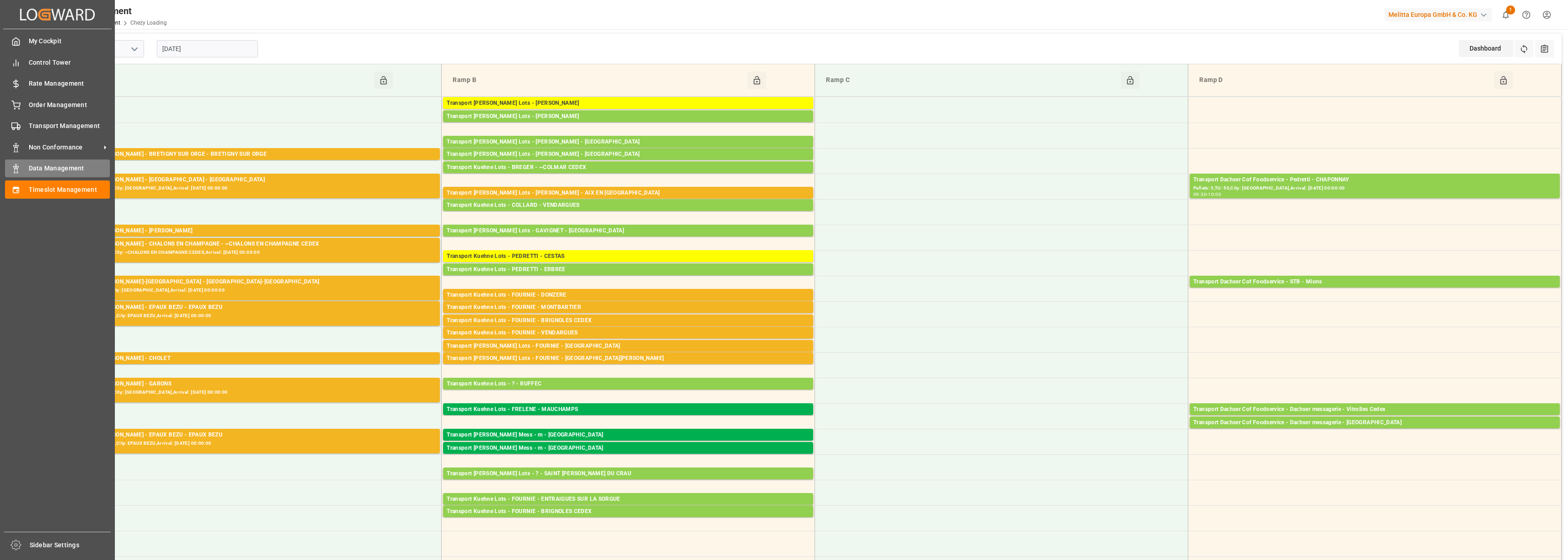
click at [57, 167] on span "Data Management" at bounding box center [69, 169] width 82 height 10
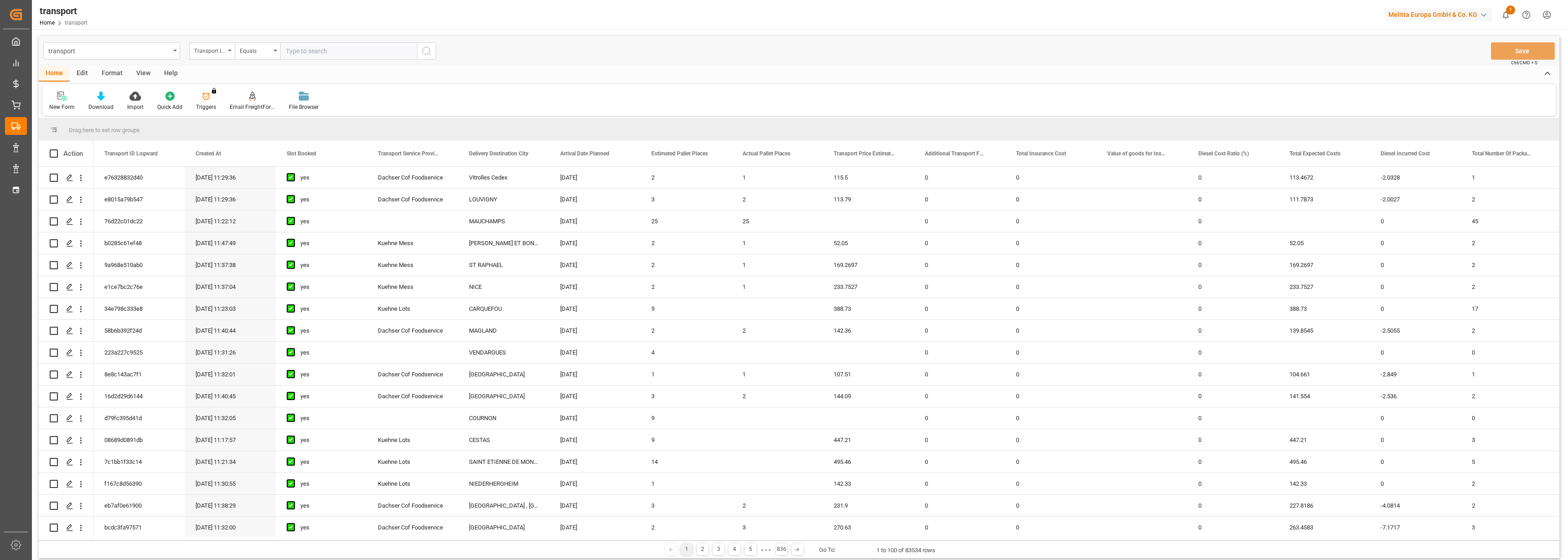
drag, startPoint x: 338, startPoint y: 537, endPoint x: 416, endPoint y: 542, distance: 78.2
click at [420, 541] on div "Drag here to set row groups Drag here to set column labels Action Transport ID …" at bounding box center [799, 338] width 1521 height 440
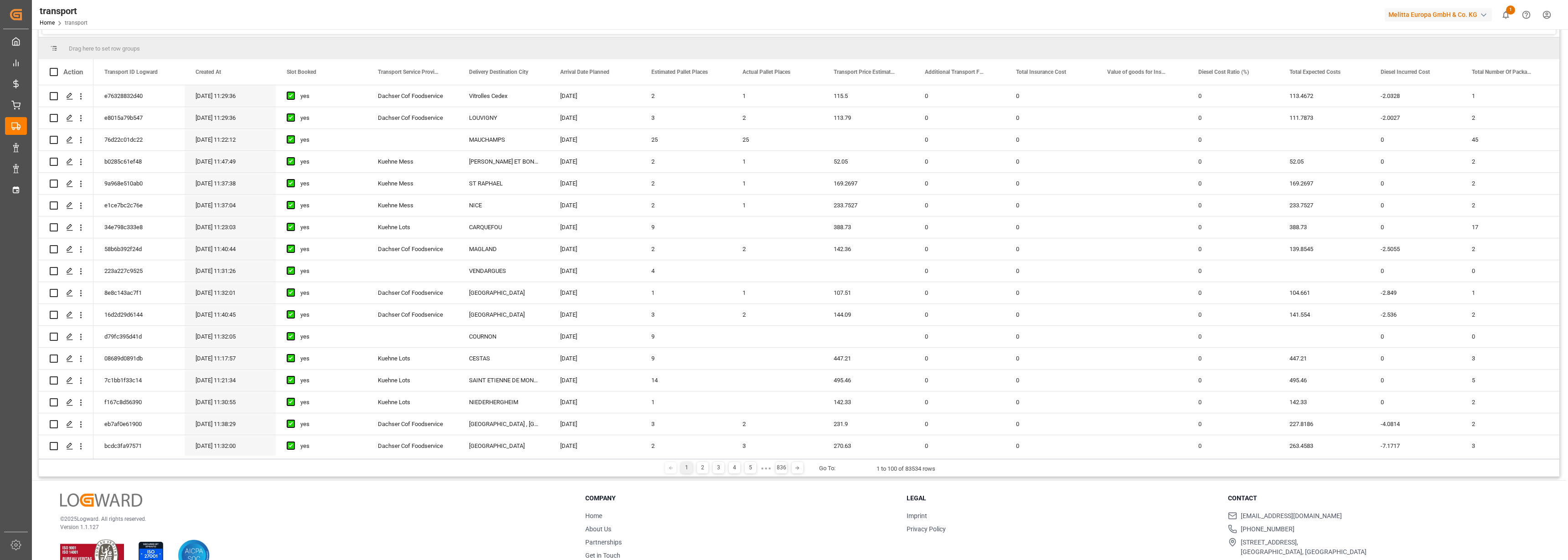
scroll to position [106, 0]
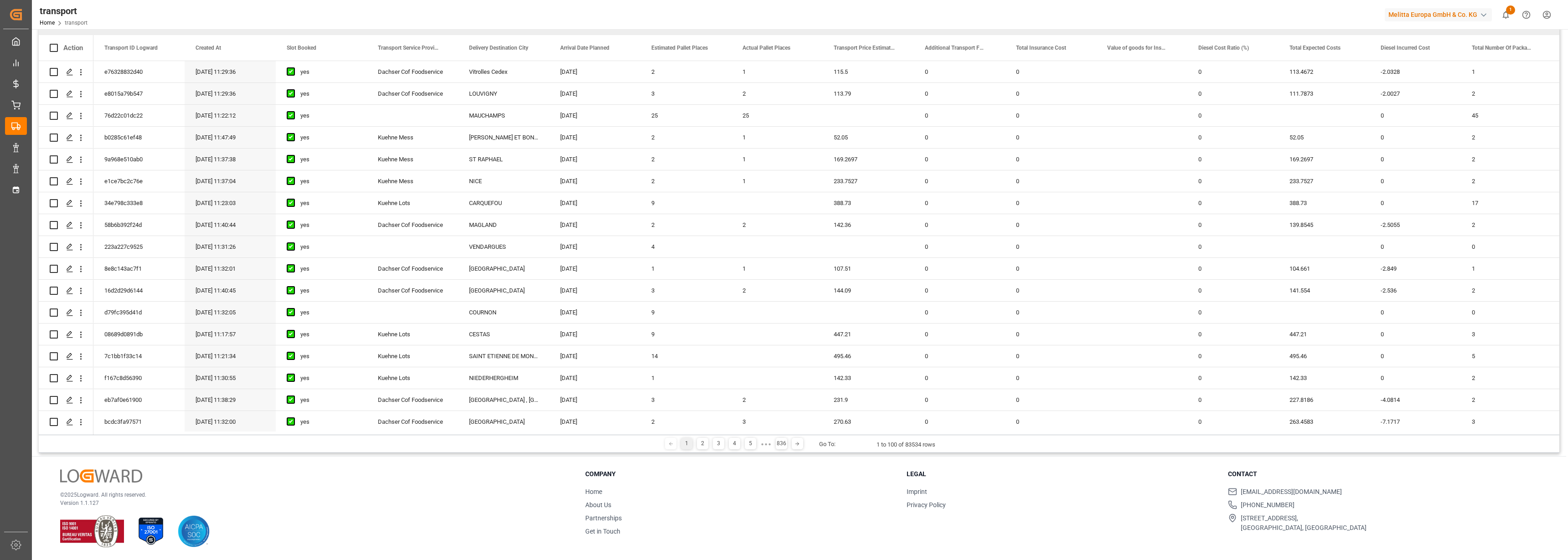
drag, startPoint x: 331, startPoint y: 432, endPoint x: 458, endPoint y: 430, distance: 127.0
click at [458, 430] on div "Action Transport ID Logward Created At Slot Booked yes" at bounding box center [799, 235] width 1521 height 400
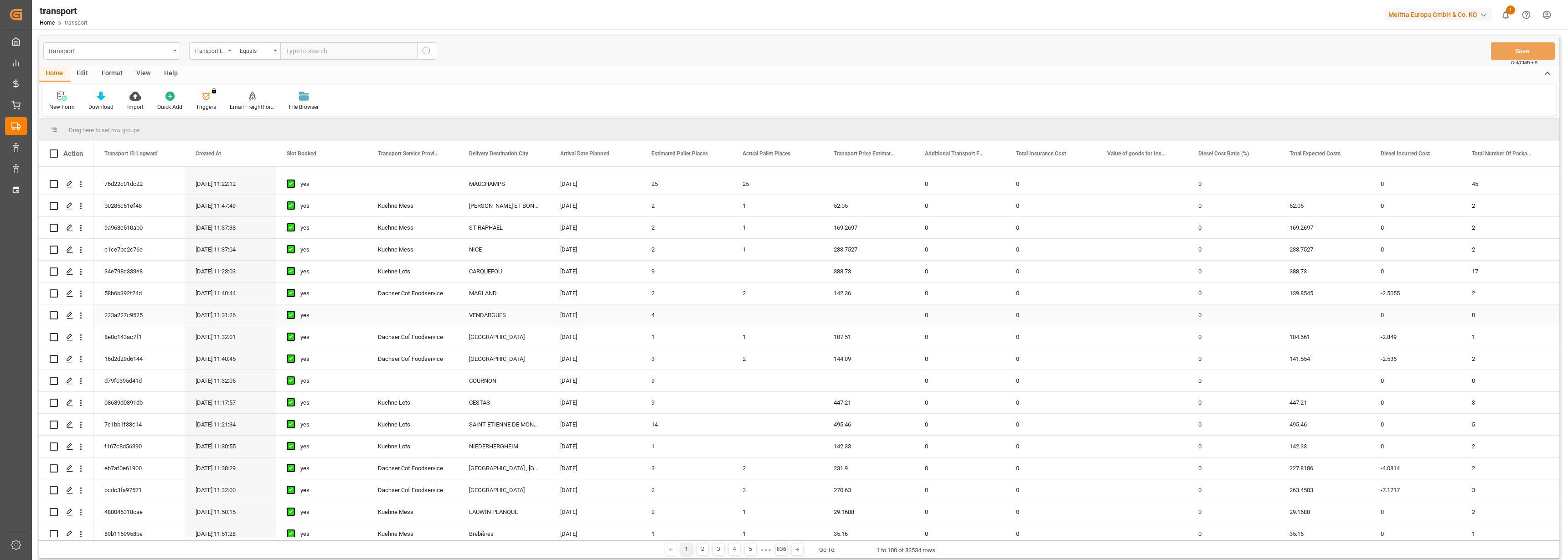
scroll to position [0, 0]
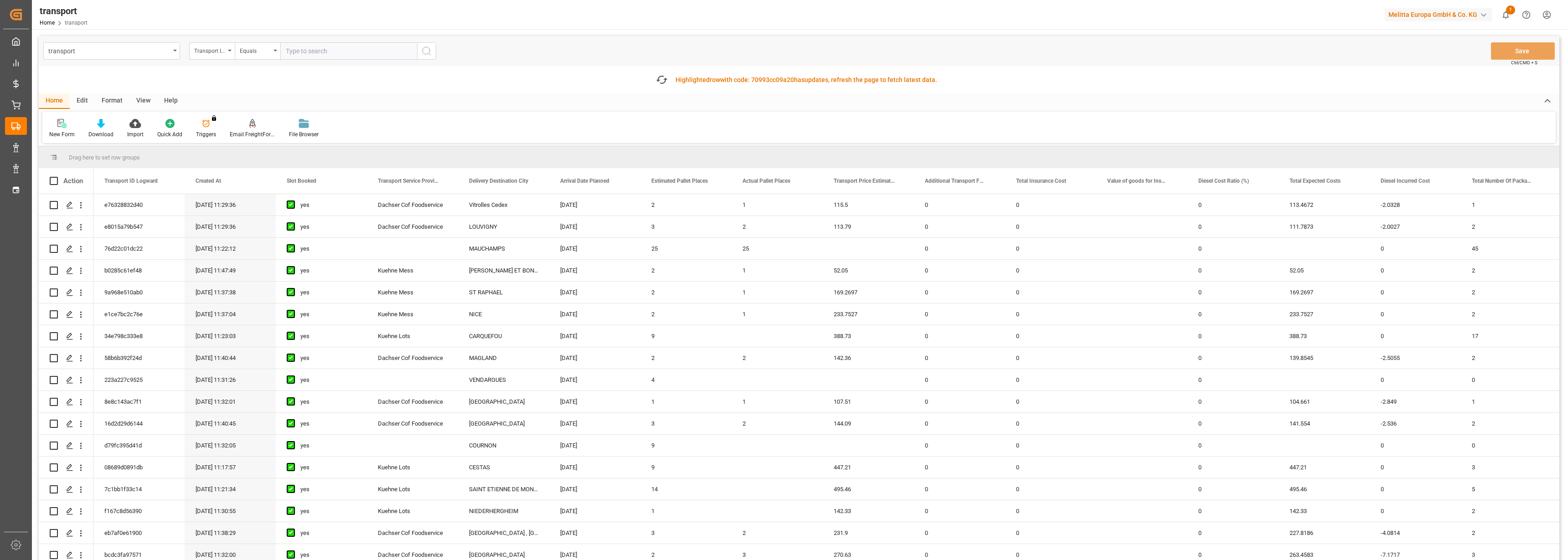
click at [1547, 15] on html "Created by potrace 1.15, written by Peter Selinger 2001-2017 Created by potrace…" at bounding box center [784, 280] width 1568 height 560
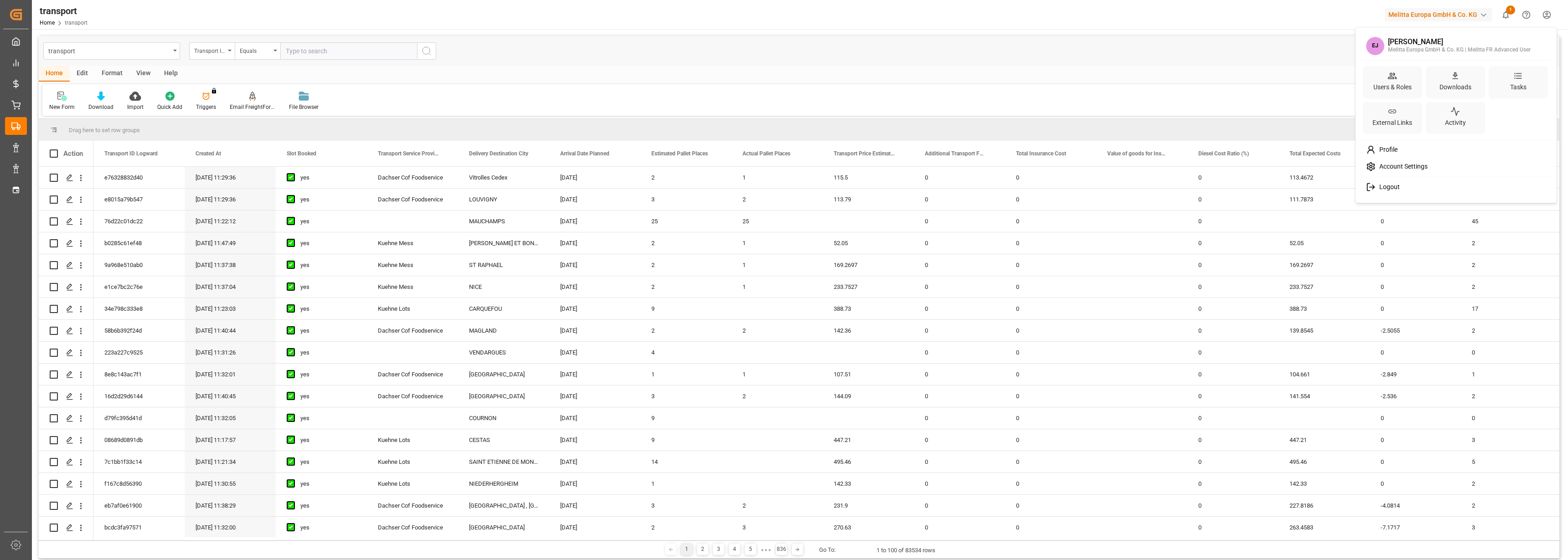
click at [1405, 167] on span "Account Settings" at bounding box center [1401, 166] width 52 height 8
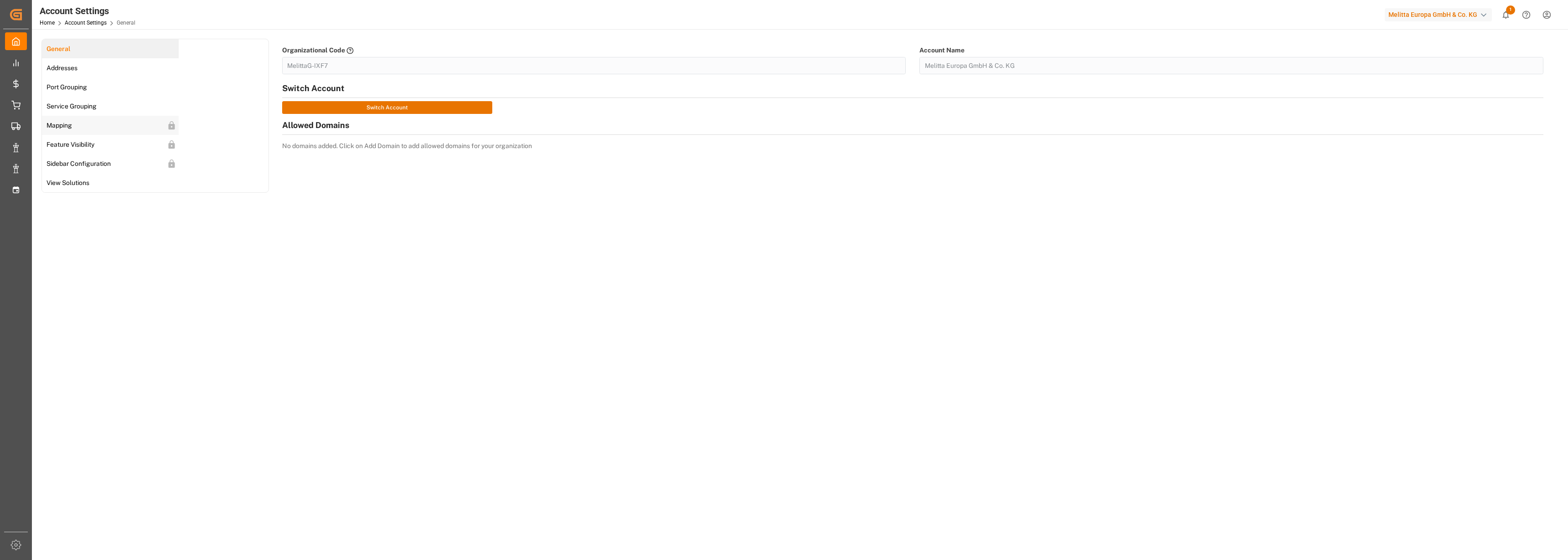
click at [80, 129] on link "Mapping" at bounding box center [110, 125] width 137 height 19
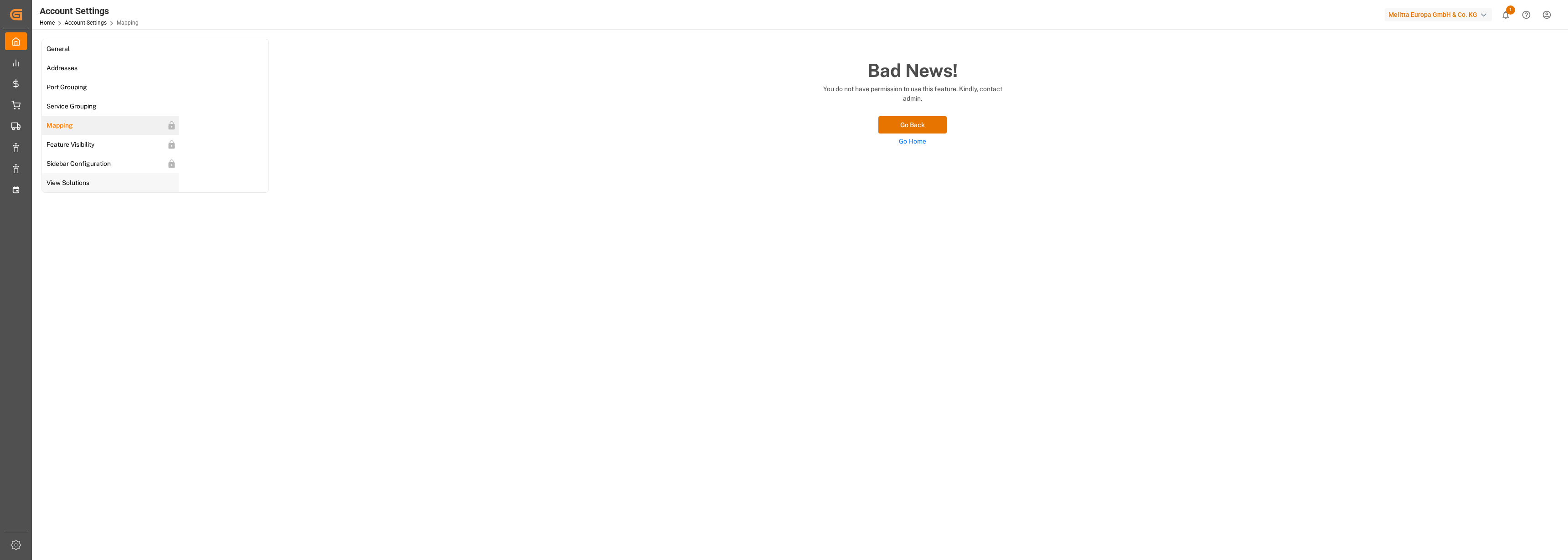
click at [80, 186] on span "View Solutions" at bounding box center [68, 183] width 48 height 10
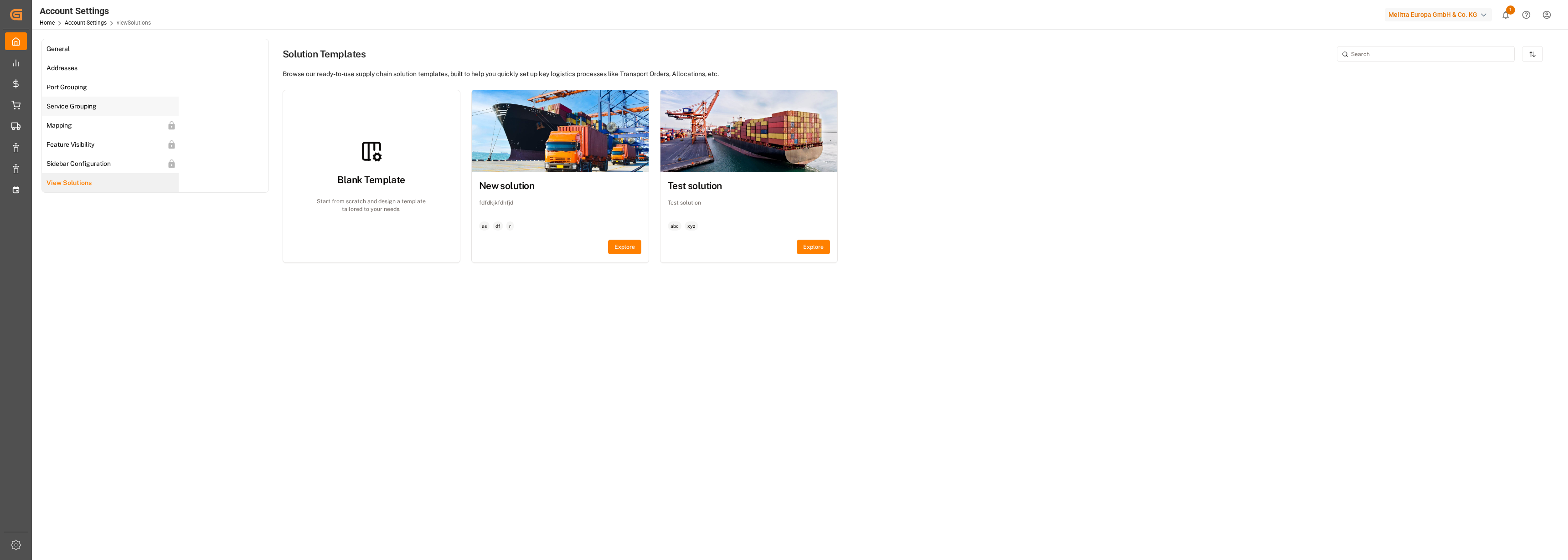
click at [66, 108] on span "Service Grouping" at bounding box center [71, 107] width 55 height 10
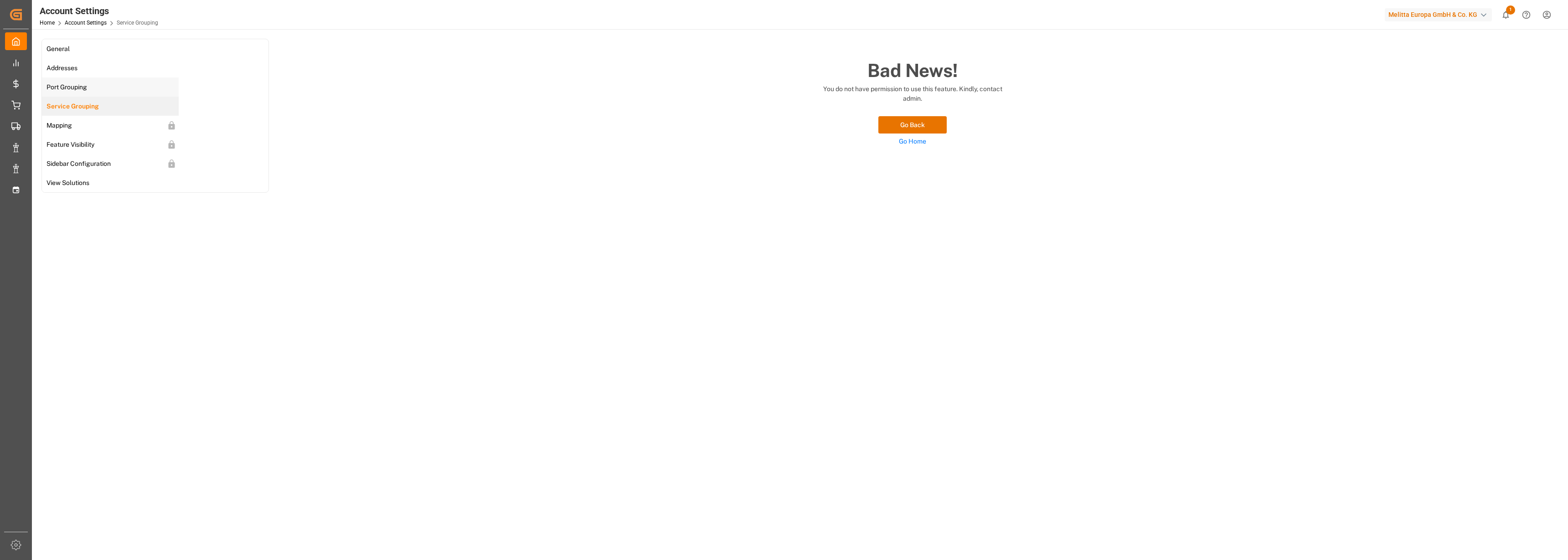
click at [70, 88] on span "Port Grouping" at bounding box center [67, 88] width 46 height 10
click at [63, 61] on div "Addresses" at bounding box center [61, 68] width 38 height 19
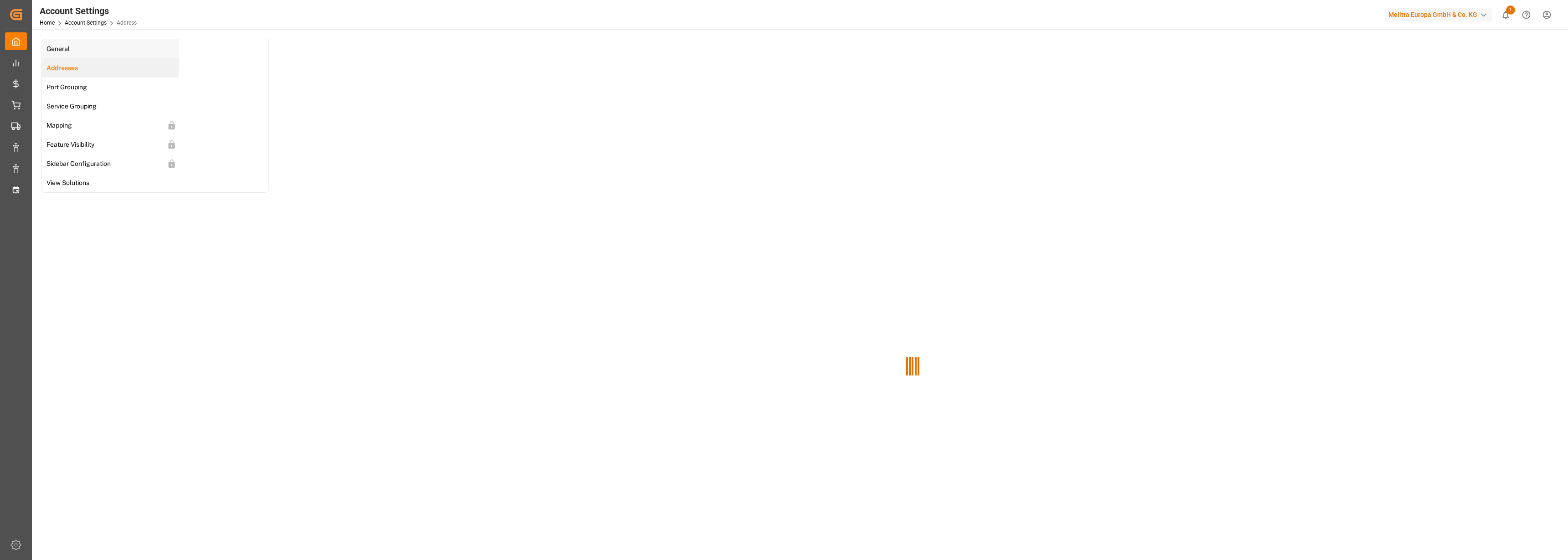
click at [65, 49] on span "General" at bounding box center [58, 49] width 29 height 10
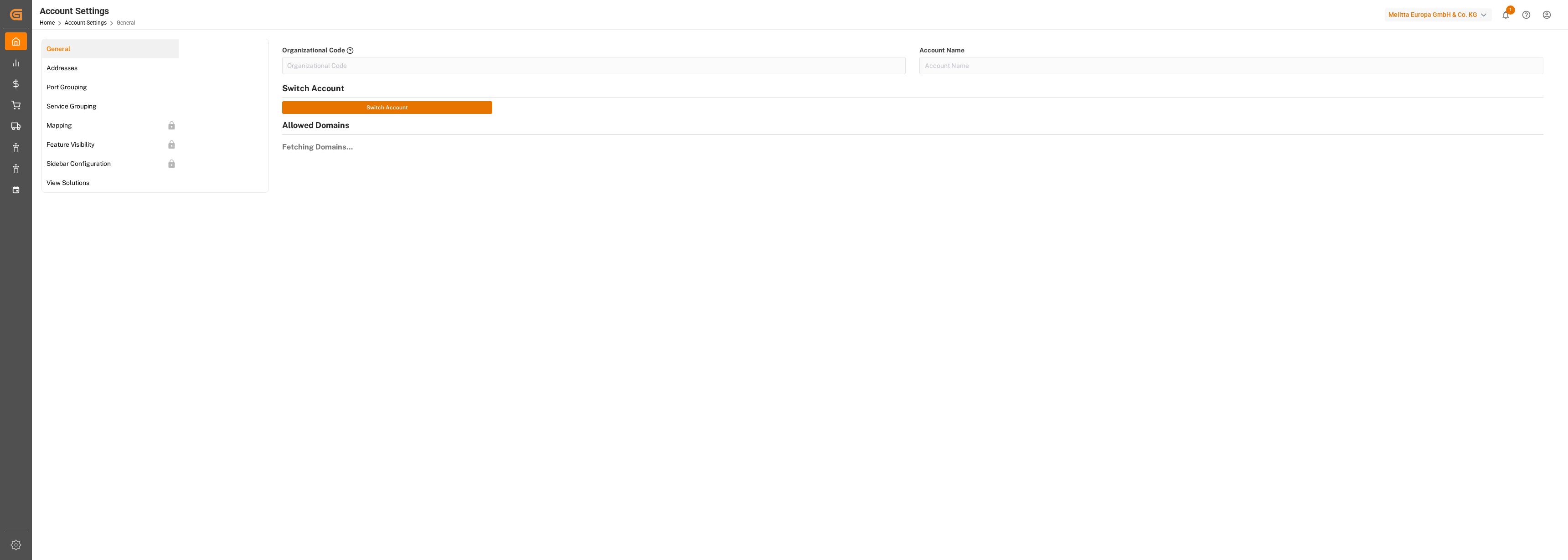
type input "MelittaG-IXF7"
type input "Melitta Europa GmbH & Co. KG"
click at [1546, 15] on html "Created by potrace 1.15, written by Peter Selinger 2001-2017 Created by potrace…" at bounding box center [784, 280] width 1568 height 560
click at [1391, 85] on div "Users & Roles" at bounding box center [1392, 88] width 42 height 13
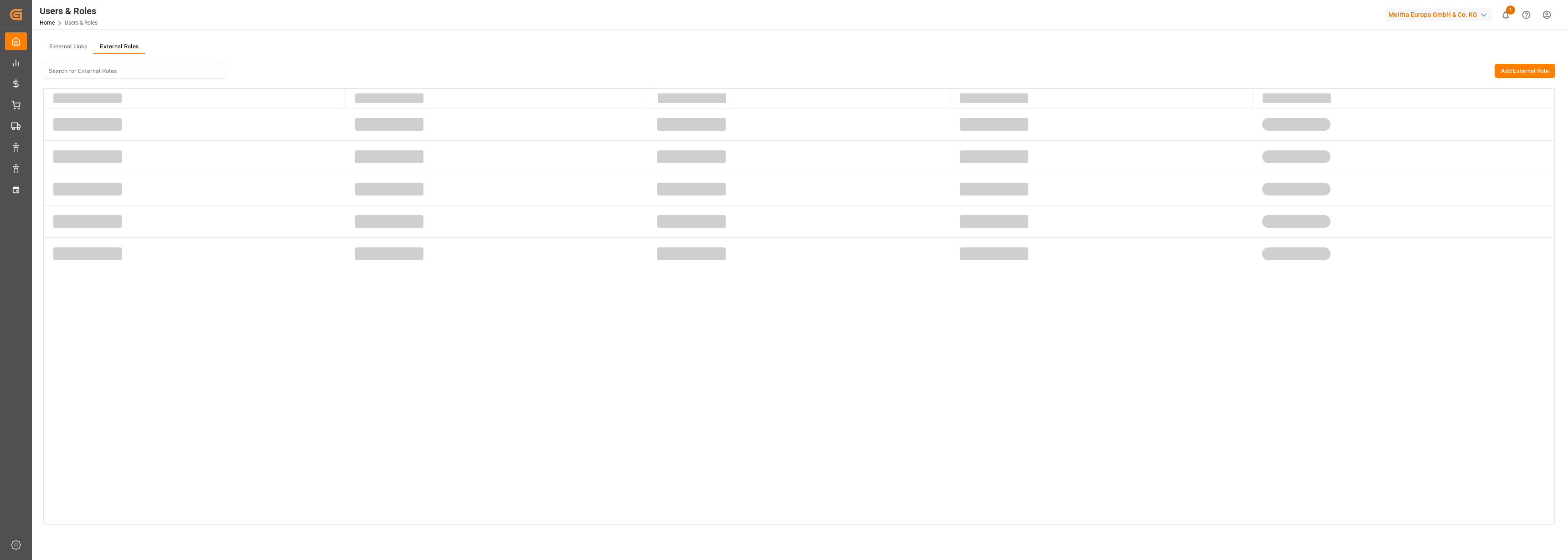
click at [119, 44] on button "External Roles" at bounding box center [119, 47] width 52 height 13
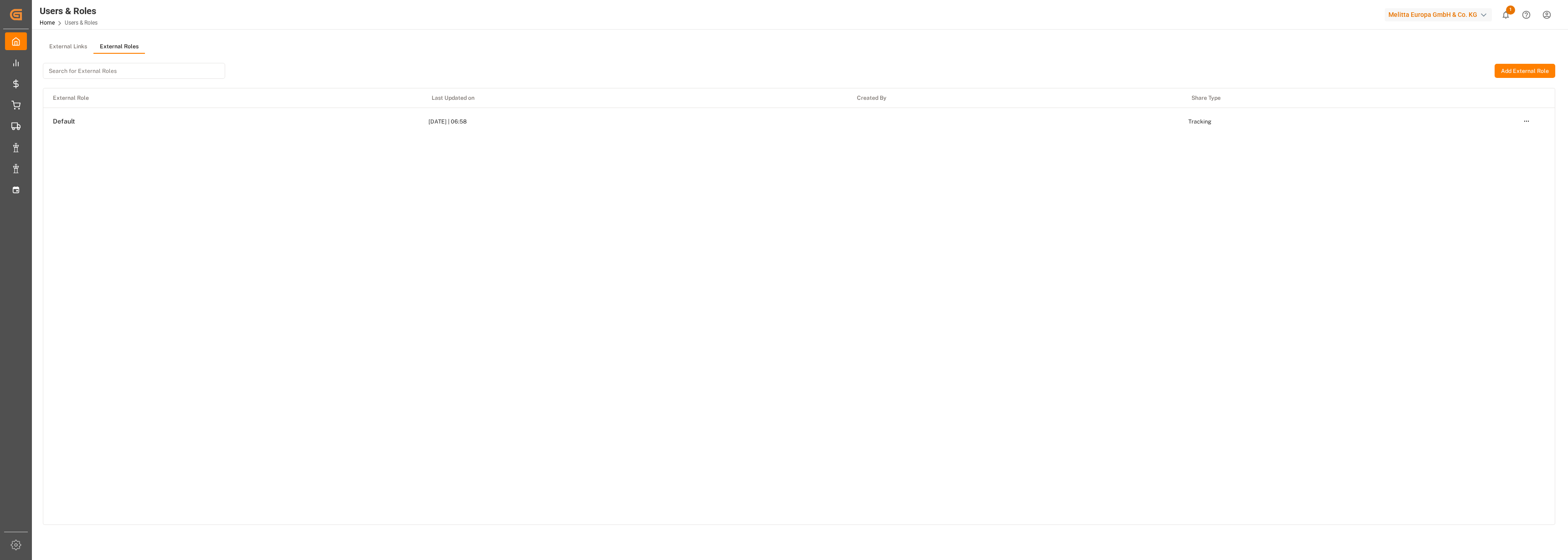
click at [75, 47] on button "External Links" at bounding box center [68, 47] width 51 height 13
click at [306, 72] on button "Active" at bounding box center [304, 71] width 30 height 13
click at [1547, 15] on html "Created by potrace 1.15, written by Peter Selinger 2001-2017 Created by potrace…" at bounding box center [784, 280] width 1568 height 560
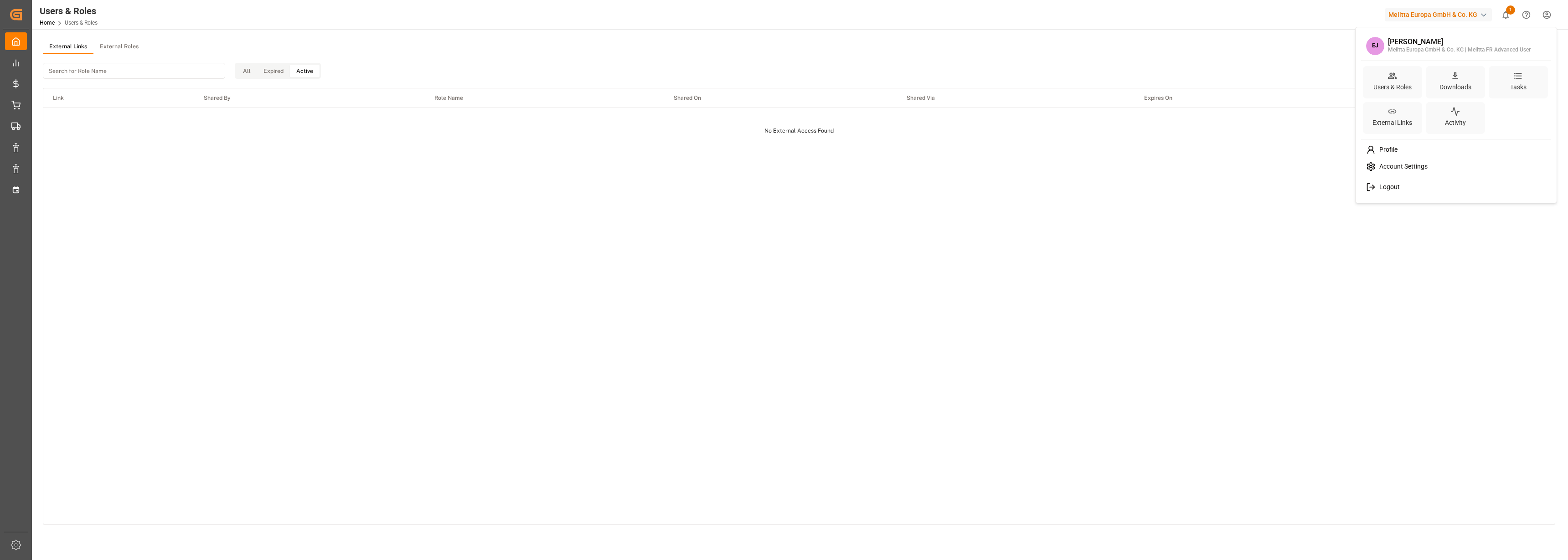
click at [1381, 151] on span "Profile" at bounding box center [1387, 150] width 22 height 8
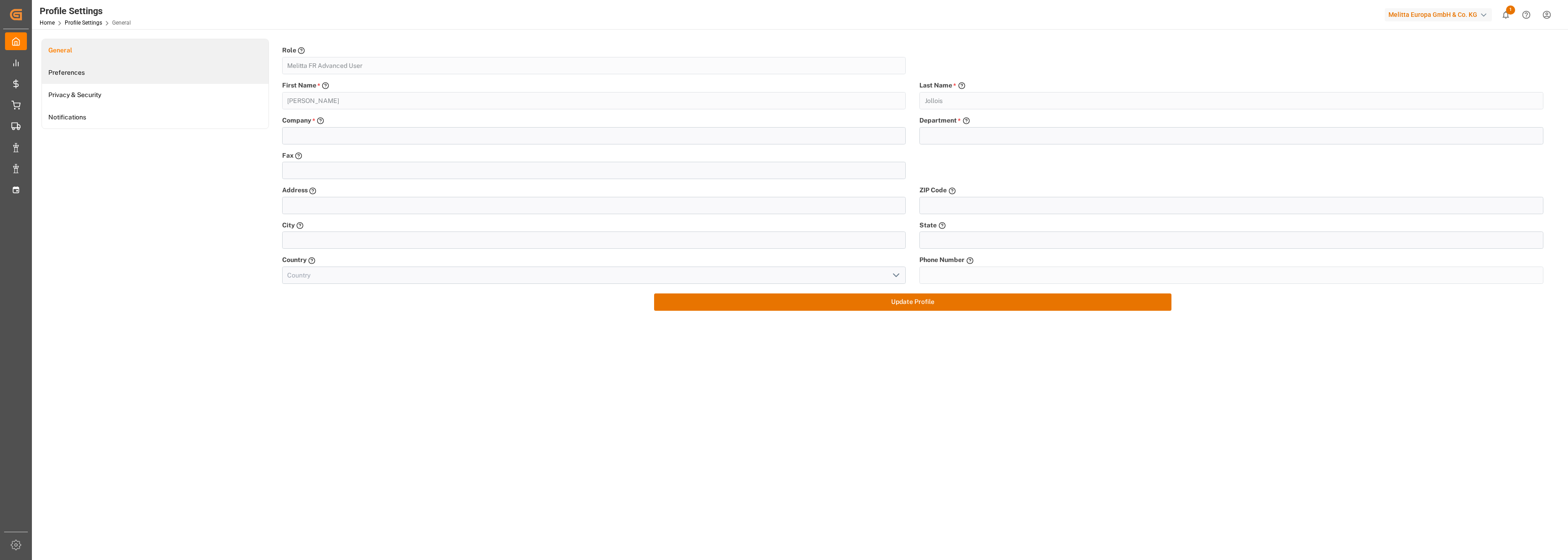
click at [65, 74] on link "Preferences" at bounding box center [155, 72] width 226 height 23
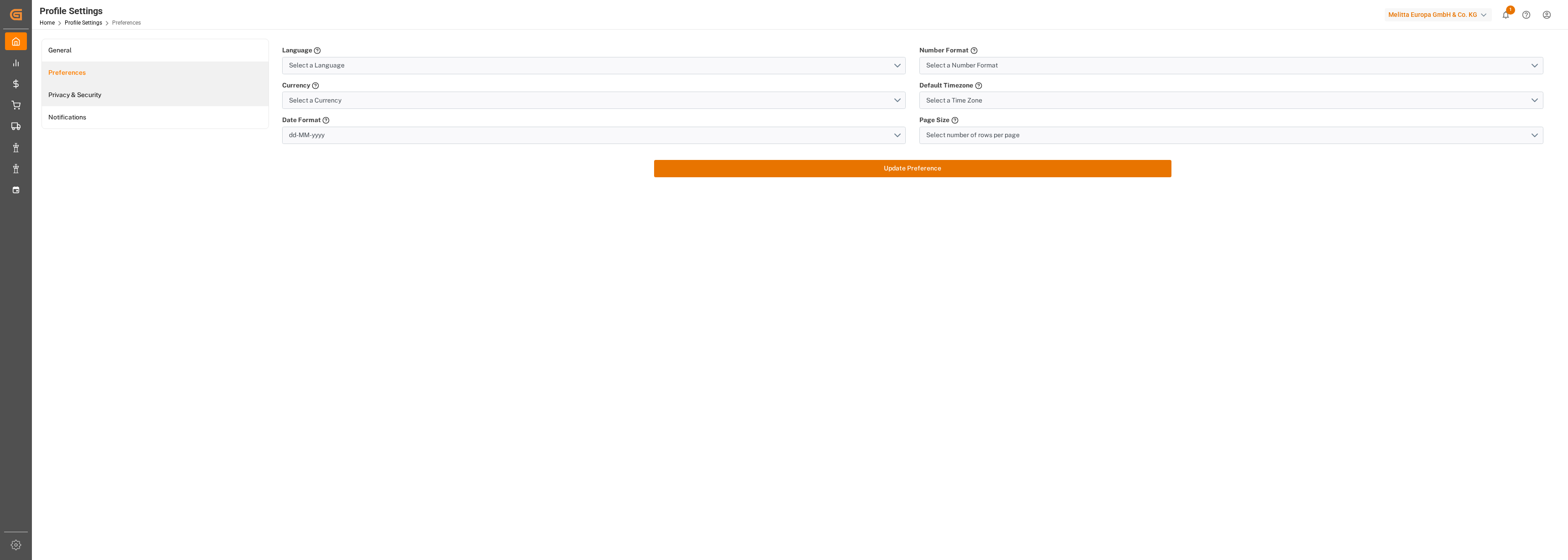
click at [72, 97] on link "Privacy & Security" at bounding box center [155, 95] width 226 height 23
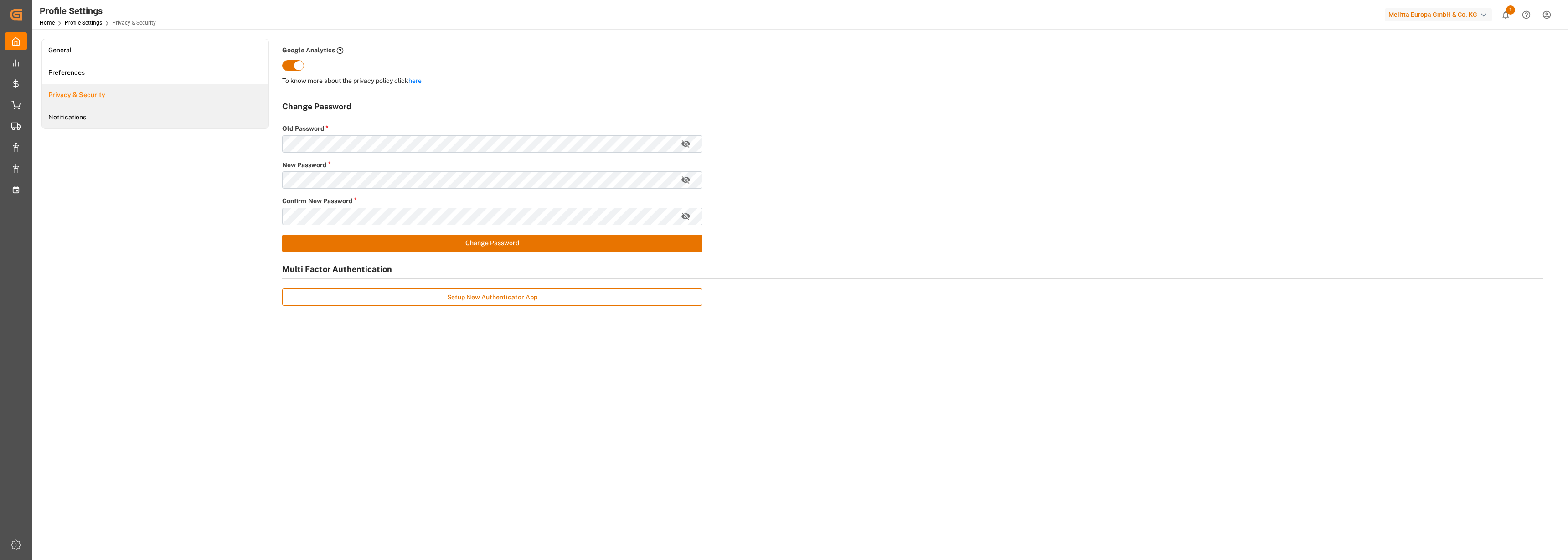
click at [68, 117] on link "Notifications" at bounding box center [155, 117] width 226 height 23
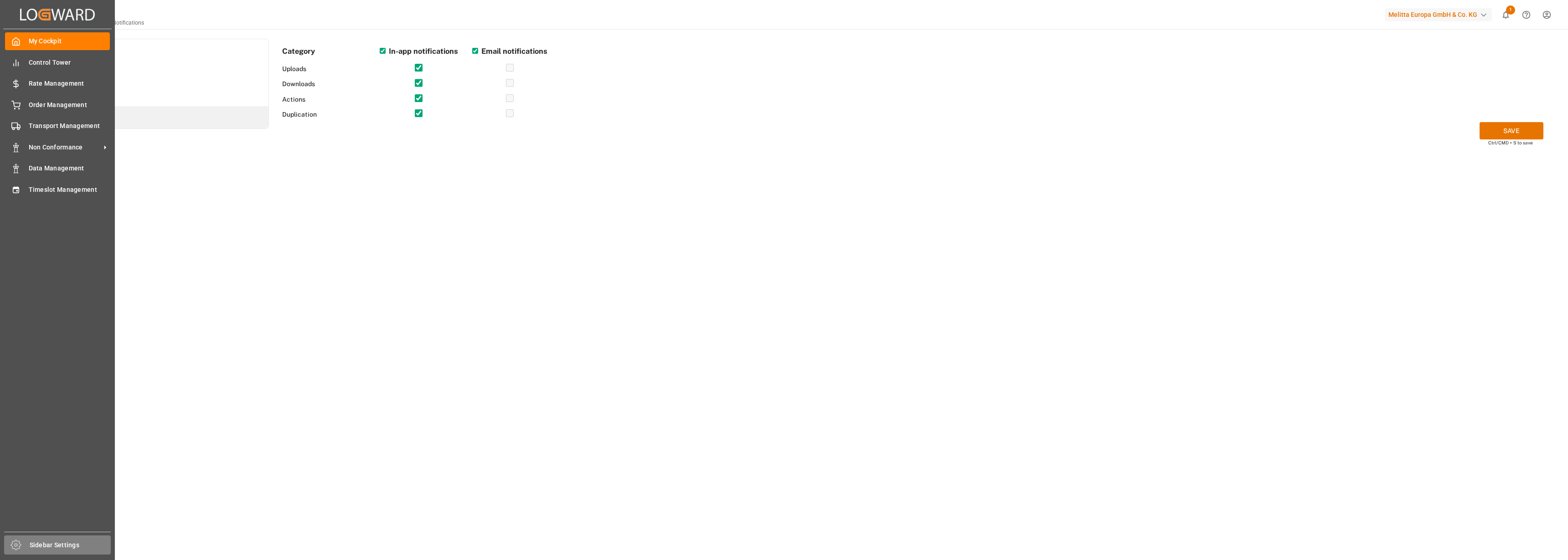
click at [16, 547] on icon at bounding box center [16, 545] width 11 height 11
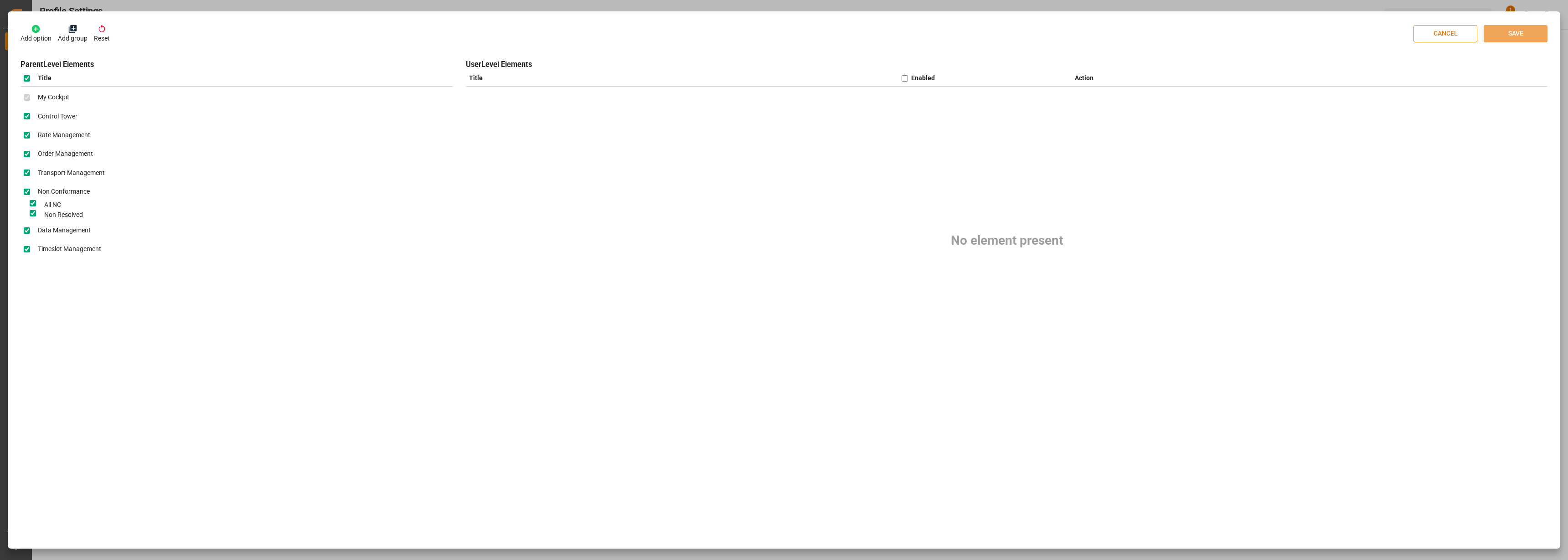
click at [1449, 37] on button "CANCEL" at bounding box center [1445, 33] width 64 height 17
checkbox input "false"
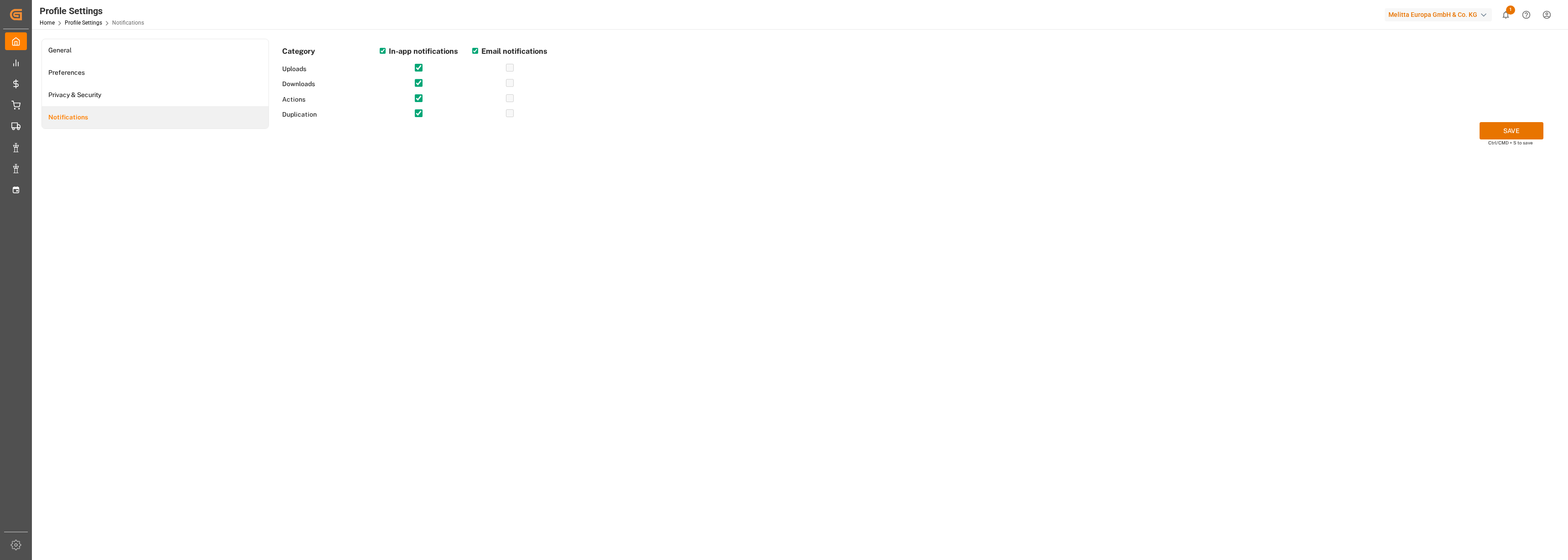
click at [1507, 11] on span "1" at bounding box center [1510, 10] width 9 height 9
click at [1528, 12] on icon "Help Center" at bounding box center [1527, 15] width 10 height 10
click at [1548, 13] on html "Created by potrace 1.15, written by Peter Selinger 2001-2017 Created by potrace…" at bounding box center [784, 280] width 1568 height 560
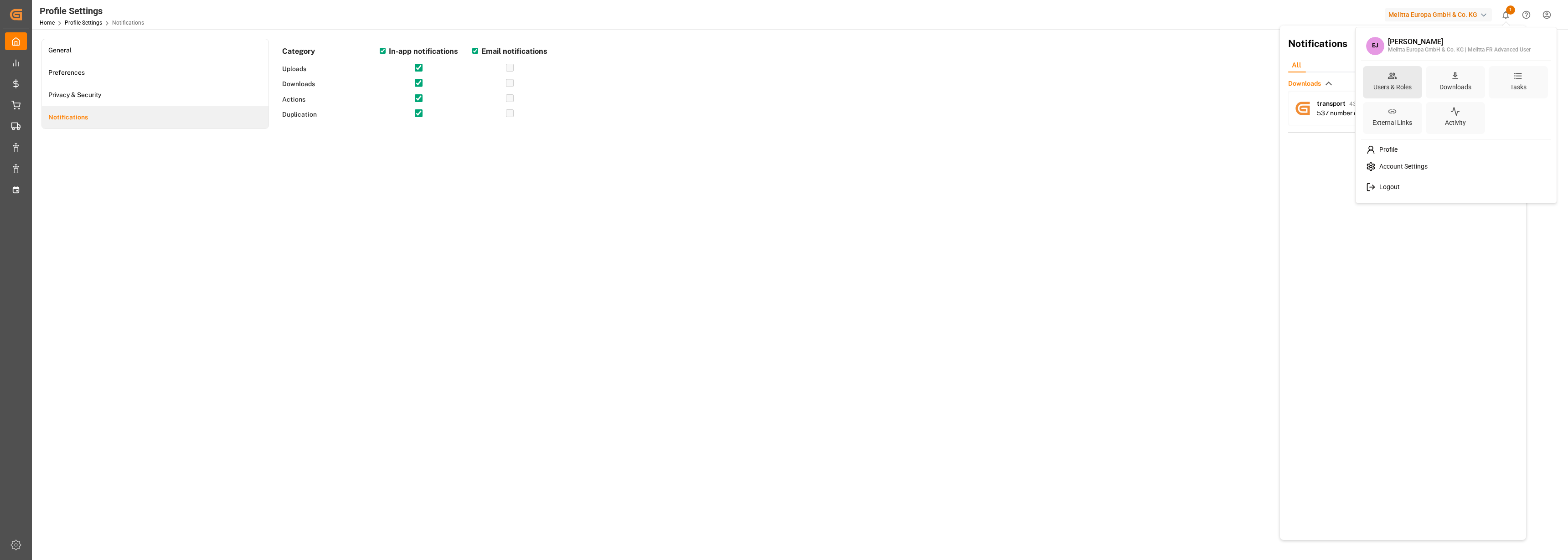
click at [1394, 72] on icon at bounding box center [1392, 75] width 9 height 6
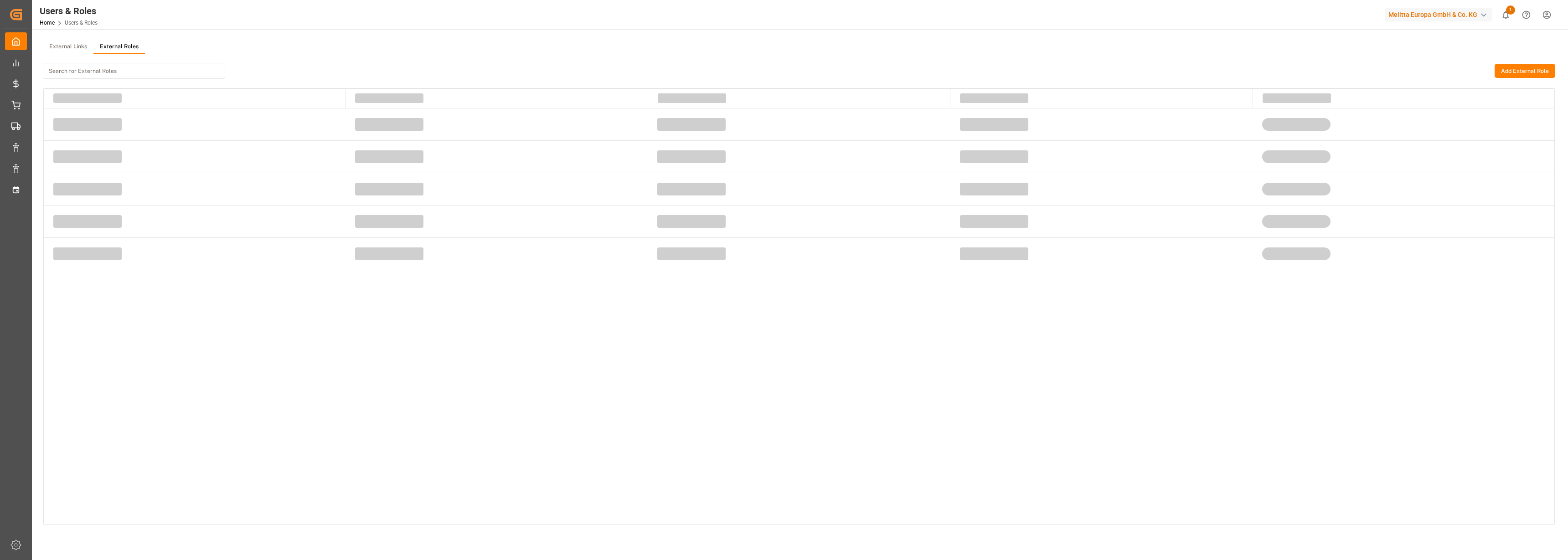
click at [124, 48] on button "External Roles" at bounding box center [119, 47] width 52 height 13
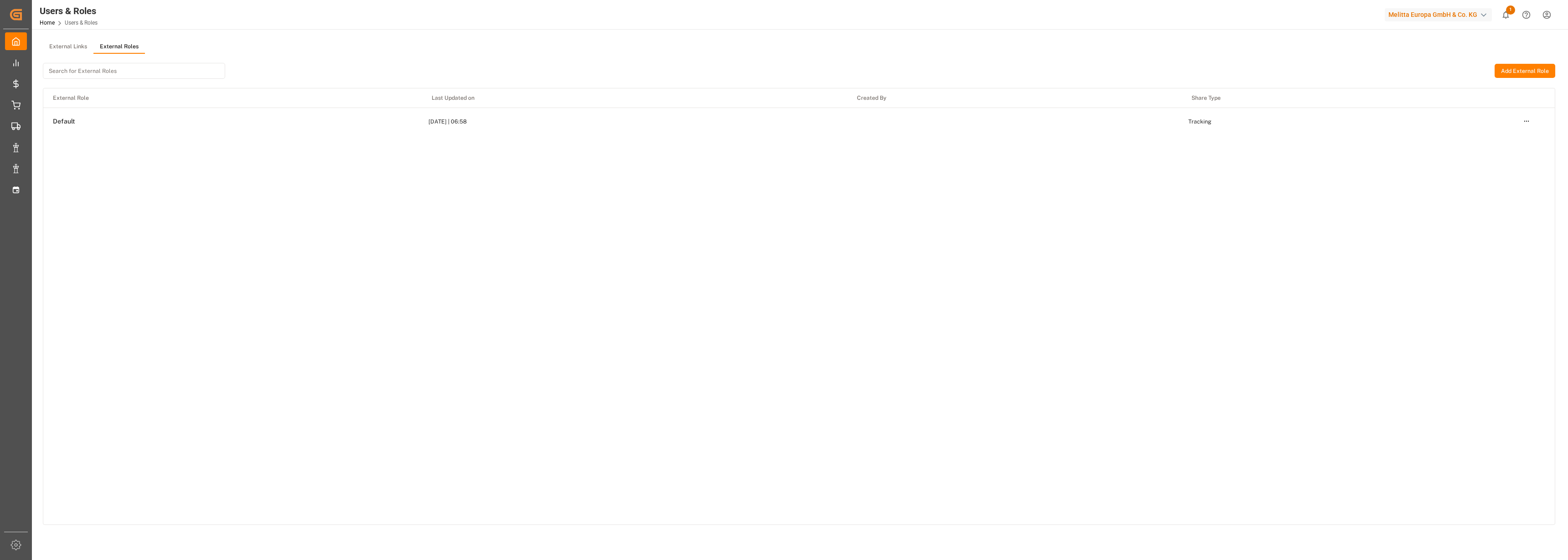
click at [83, 43] on button "External Links" at bounding box center [68, 47] width 51 height 13
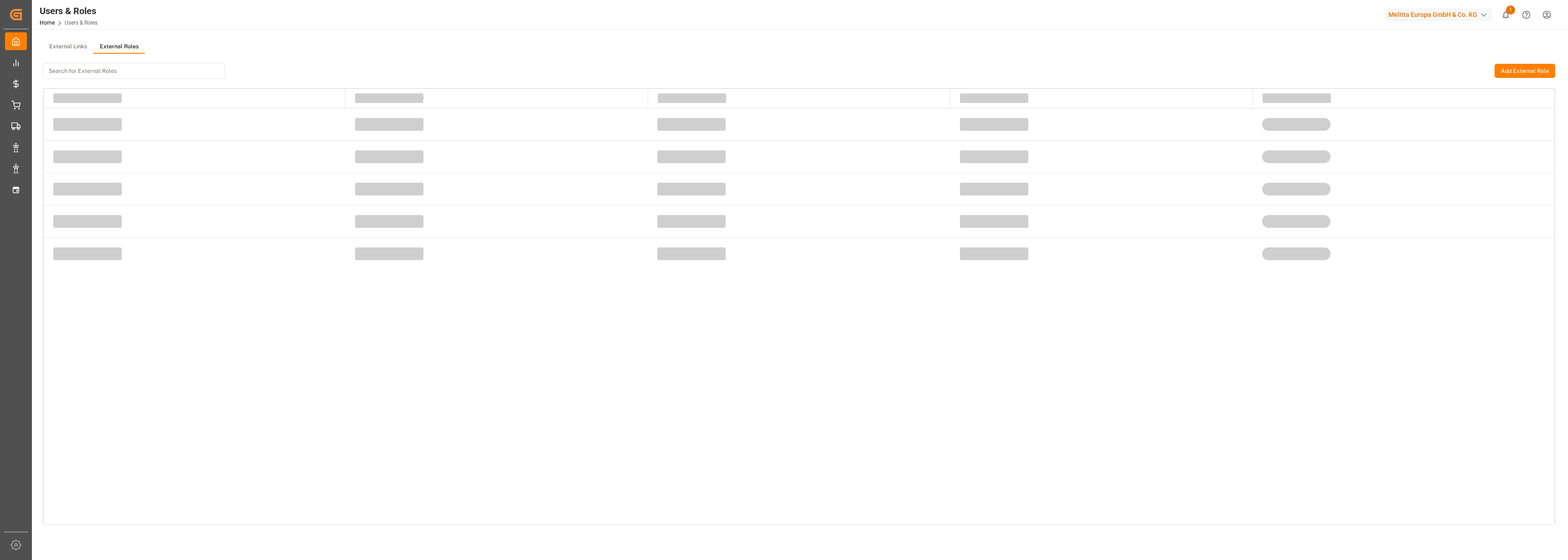
click at [118, 44] on button "External Roles" at bounding box center [119, 47] width 52 height 13
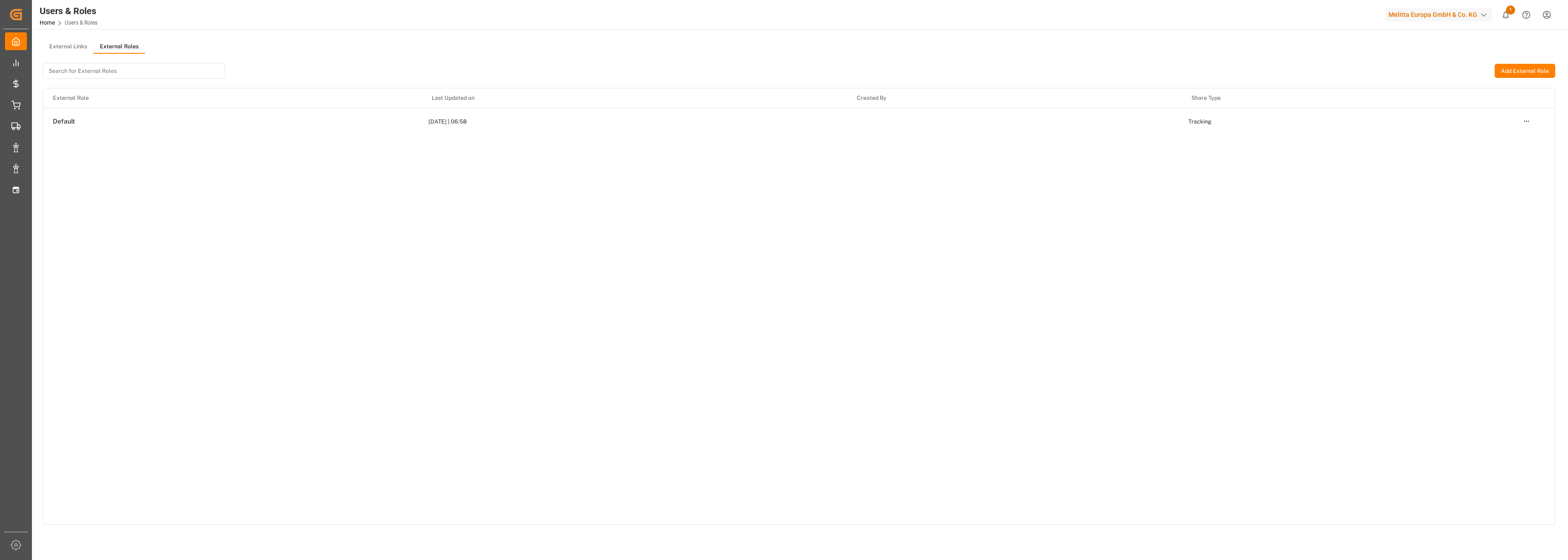
click at [79, 126] on td "Default" at bounding box center [233, 121] width 379 height 27
click at [123, 74] on input at bounding box center [134, 71] width 183 height 16
click at [137, 71] on input at bounding box center [134, 71] width 183 height 16
click at [339, 51] on div "External Links External Roles" at bounding box center [799, 47] width 1513 height 13
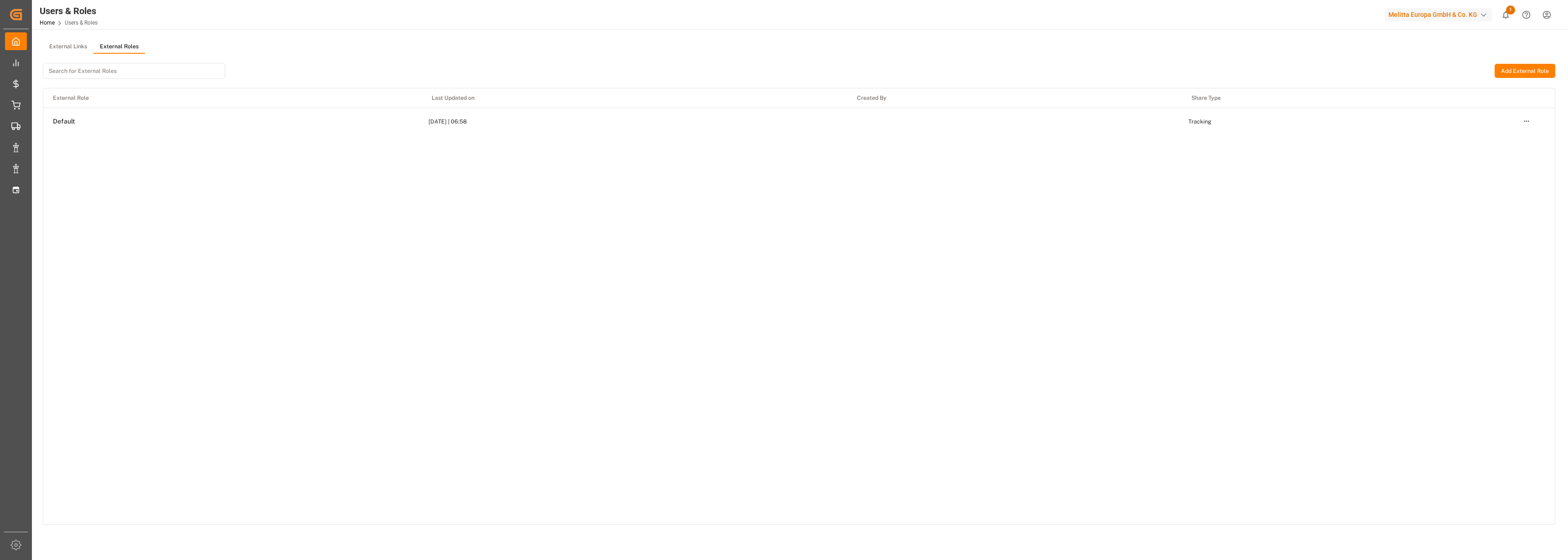
click at [1527, 66] on button "Add External Role" at bounding box center [1525, 71] width 61 height 15
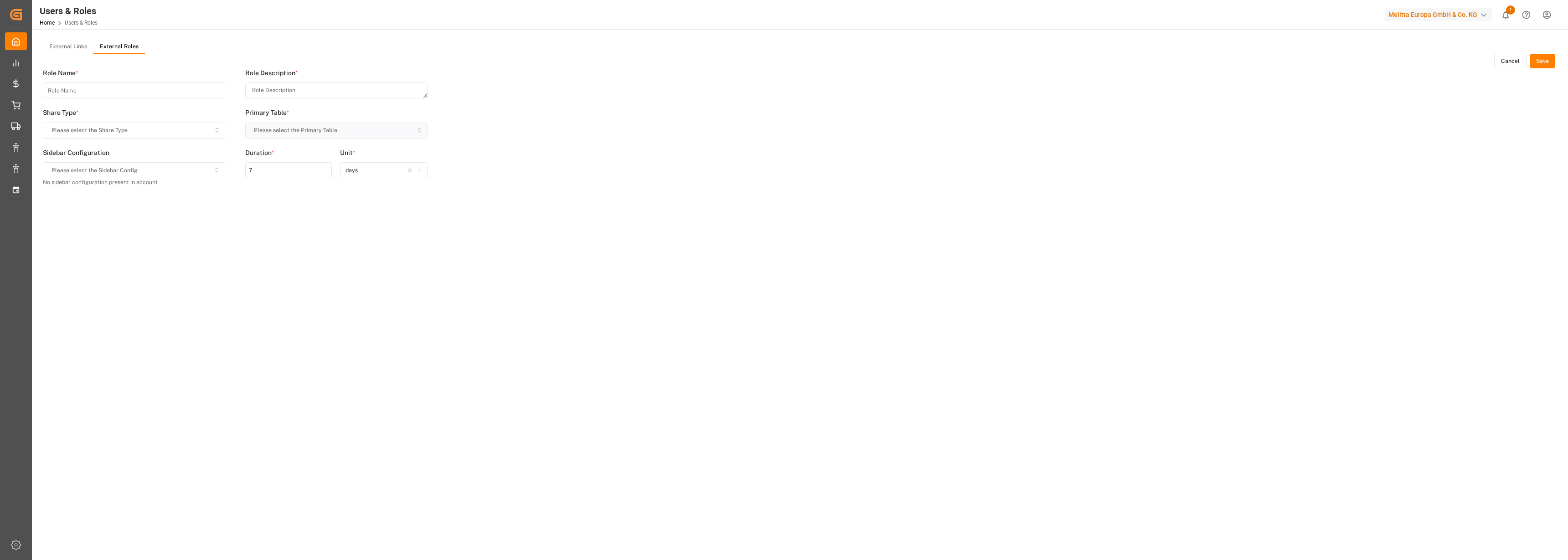
click at [217, 168] on icon "button" at bounding box center [217, 169] width 2 height 1
click at [226, 229] on main "External Links External Roles Cancel Save Role Name * Share Type * Please selec…" at bounding box center [799, 303] width 1535 height 526
click at [418, 128] on icon "button" at bounding box center [419, 128] width 2 height 1
click at [419, 133] on icon "button" at bounding box center [419, 130] width 6 height 8
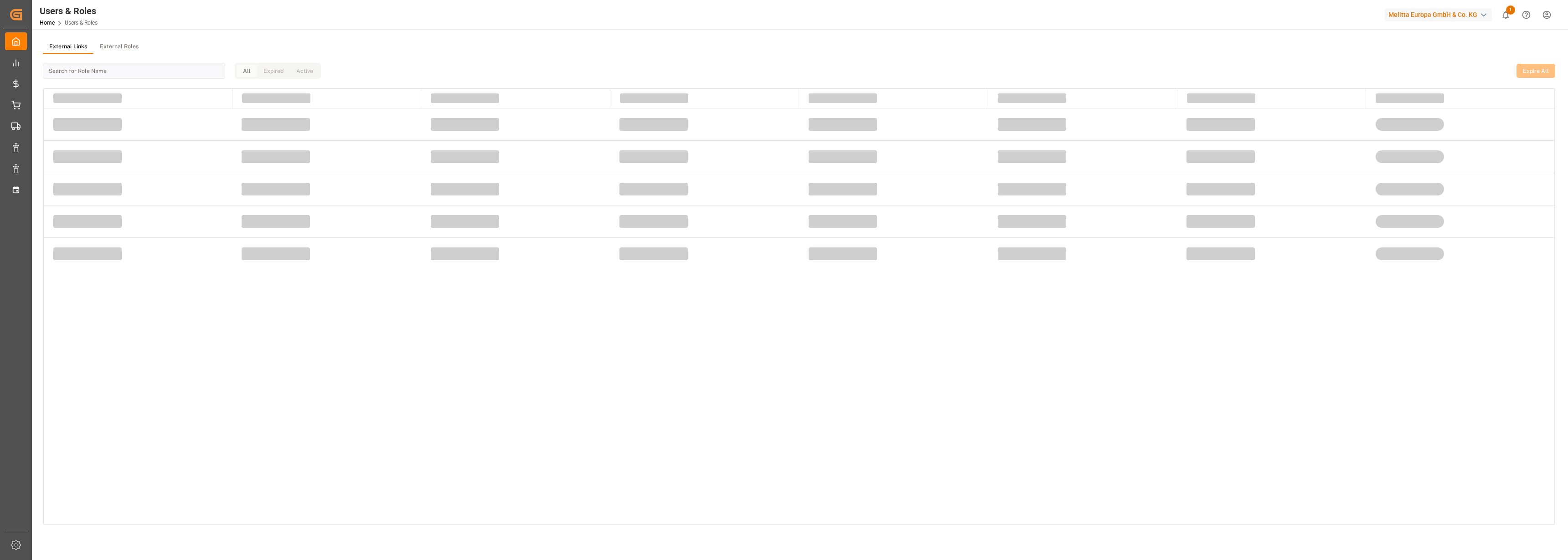
click at [56, 48] on button "External Links" at bounding box center [68, 47] width 51 height 13
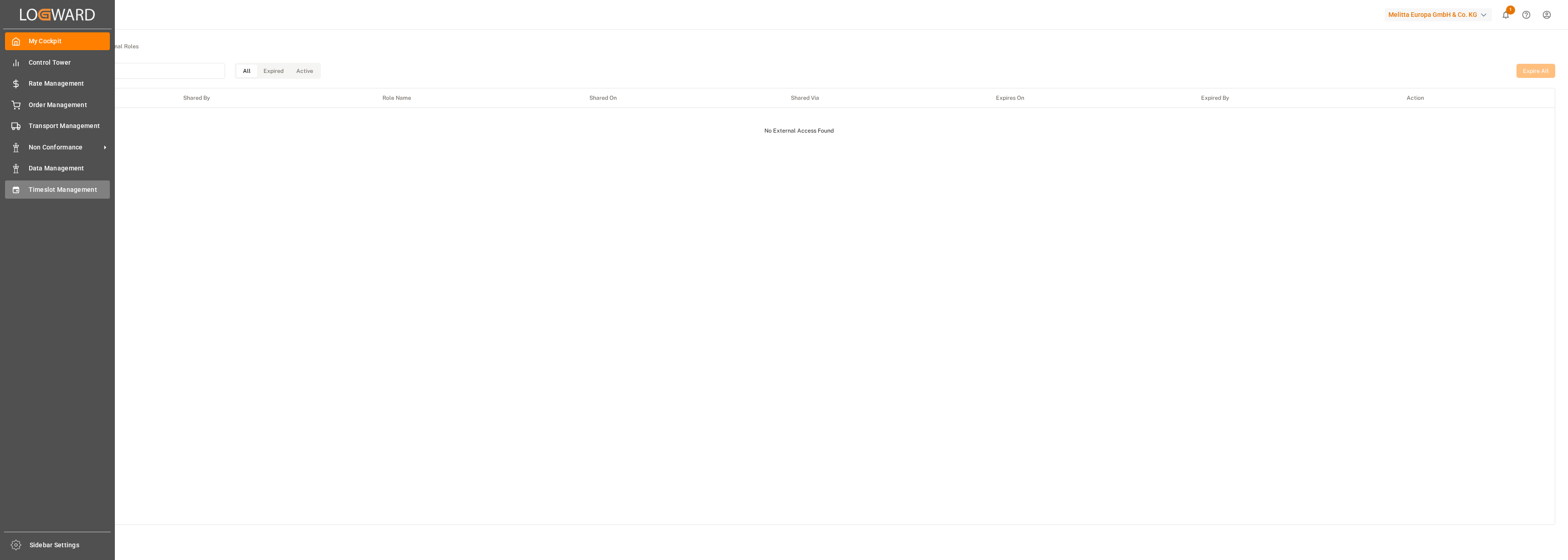
click at [26, 184] on div "Timeslot Management Timeslot Management" at bounding box center [57, 189] width 105 height 18
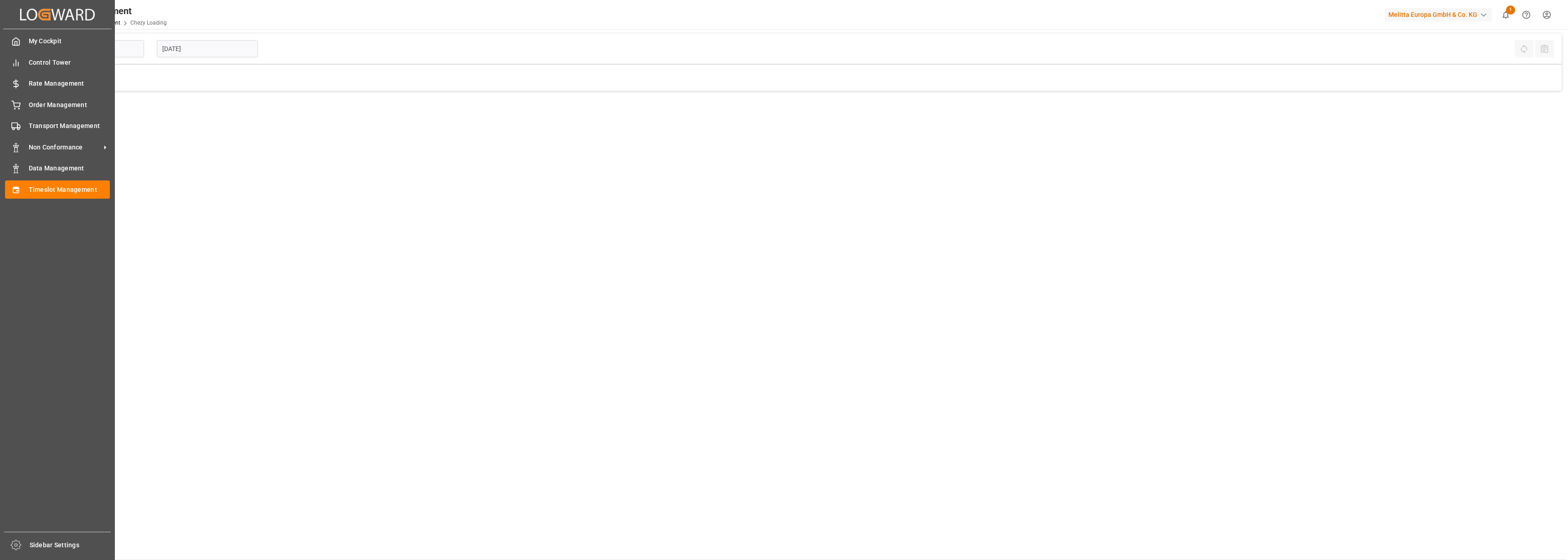
type input "Chezy Loading"
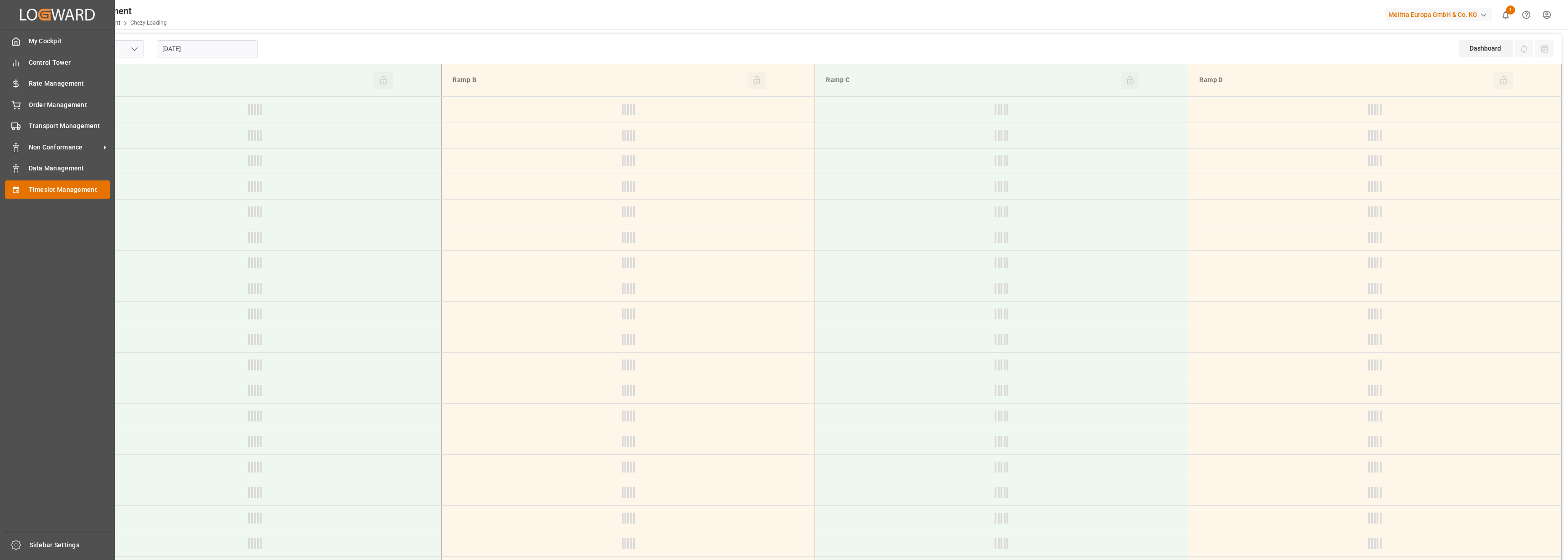
click at [12, 192] on icon at bounding box center [16, 190] width 9 height 9
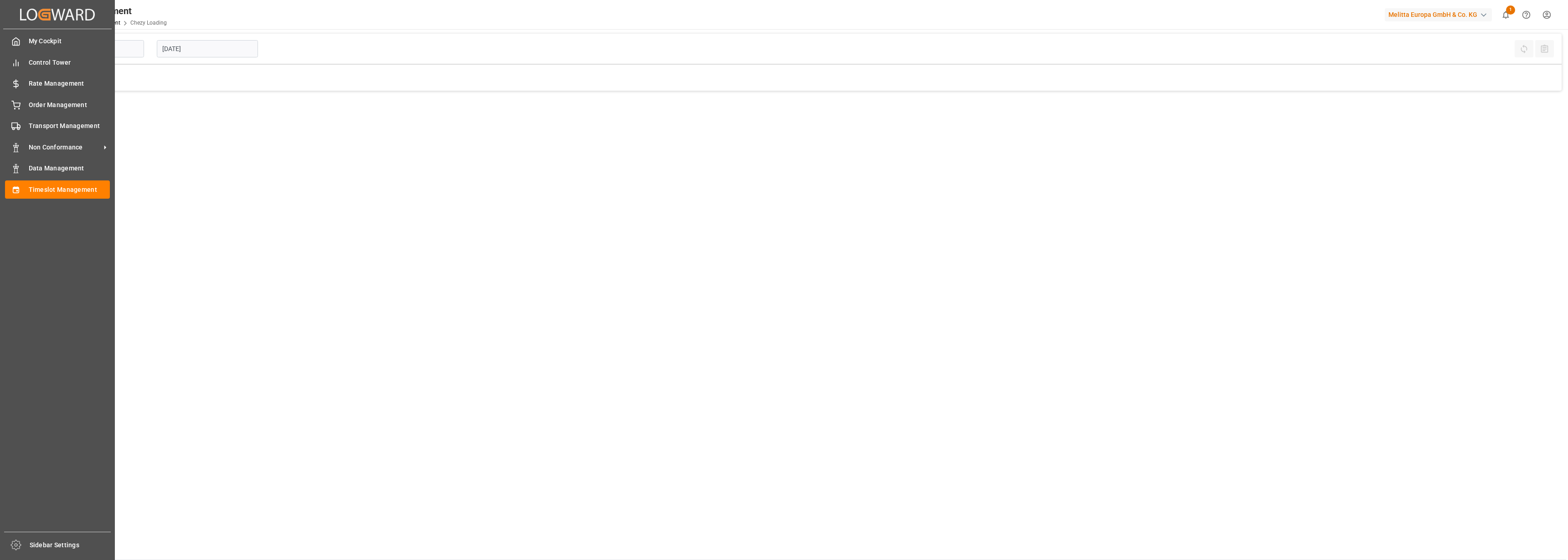
type input "Chezy Loading"
